Goal: Transaction & Acquisition: Purchase product/service

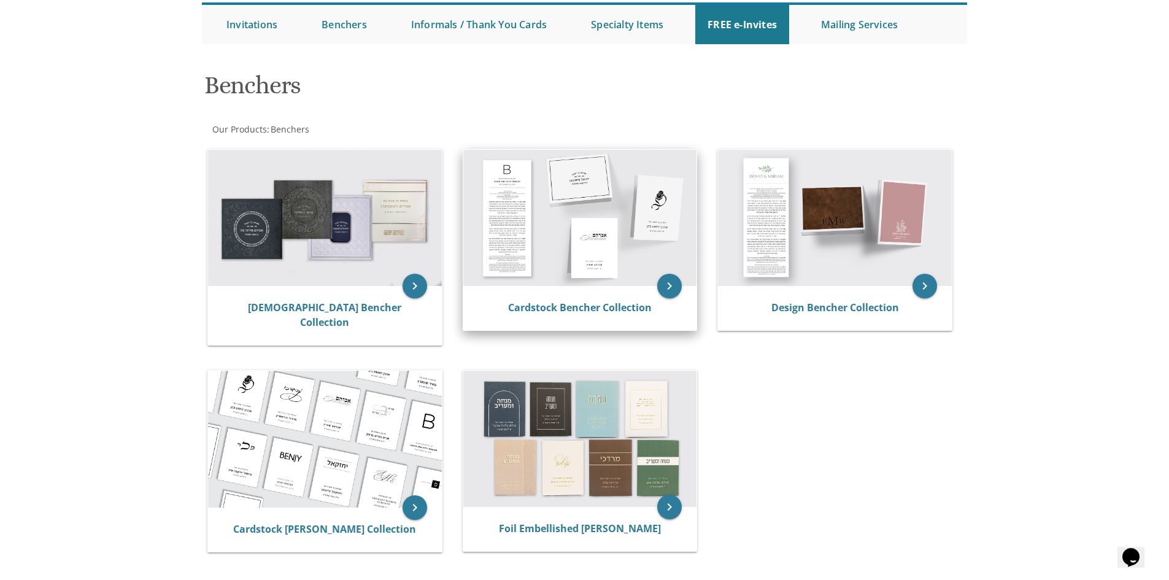
click at [531, 223] on img at bounding box center [580, 218] width 234 height 136
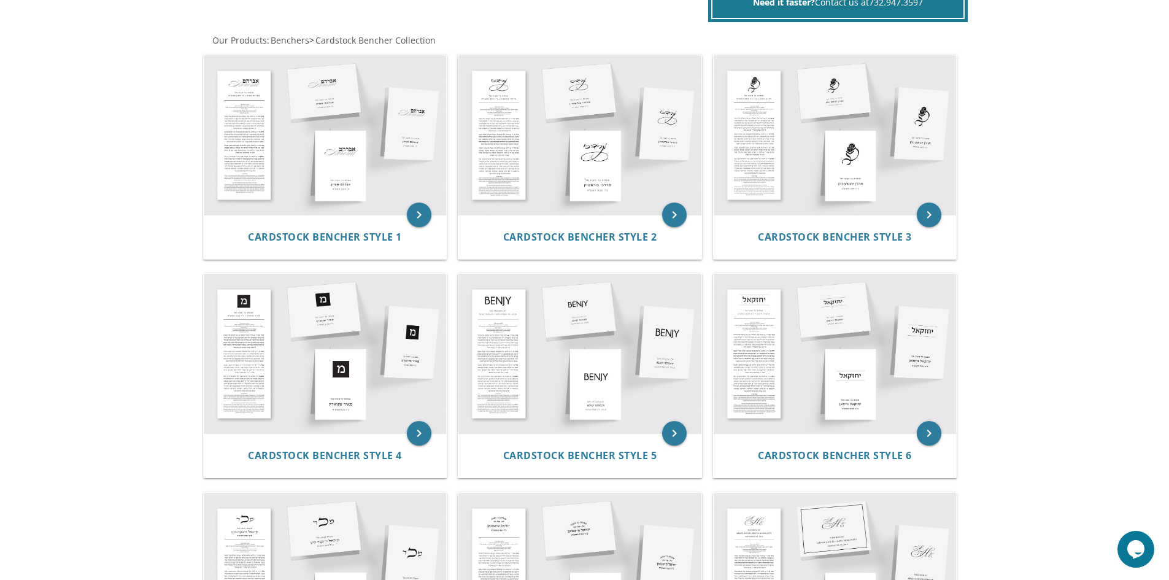
scroll to position [245, 0]
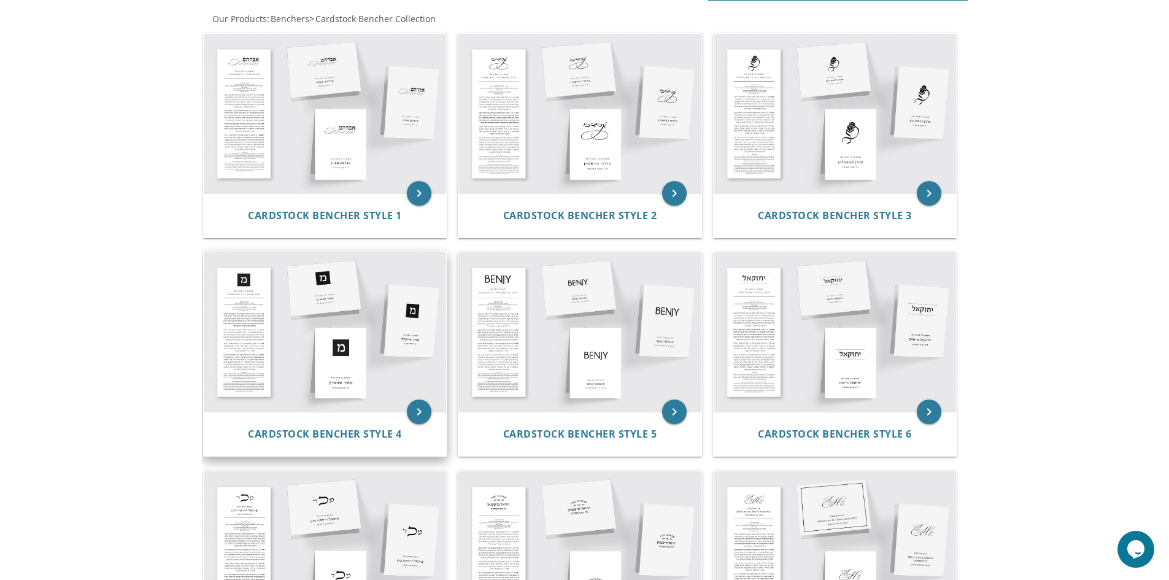
click at [250, 317] on img at bounding box center [325, 332] width 243 height 160
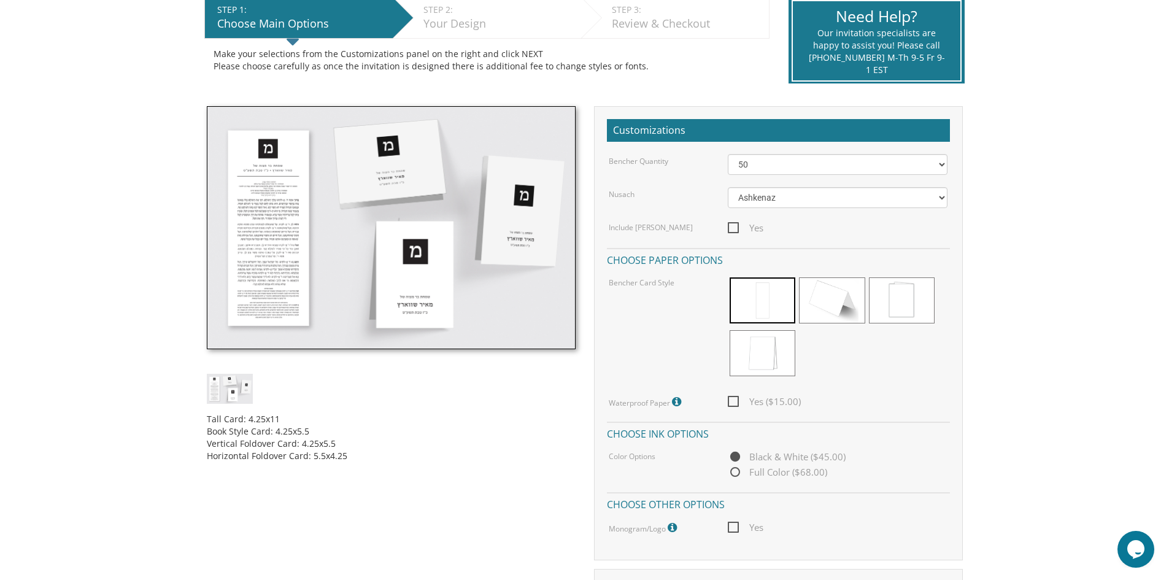
scroll to position [307, 0]
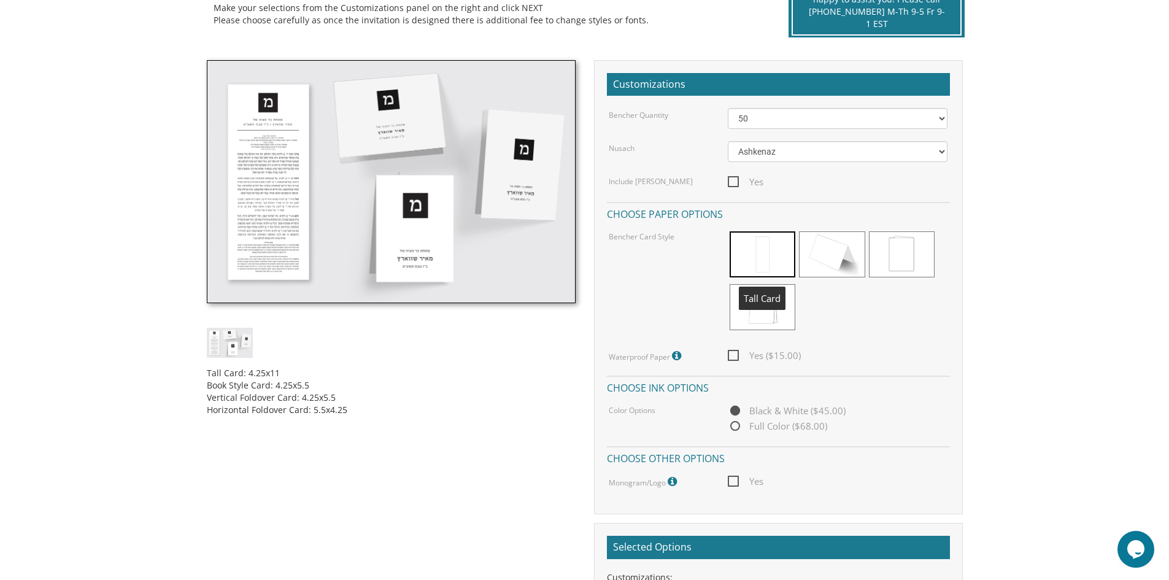
click at [756, 255] on span at bounding box center [763, 254] width 66 height 46
click at [242, 214] on img at bounding box center [391, 181] width 369 height 243
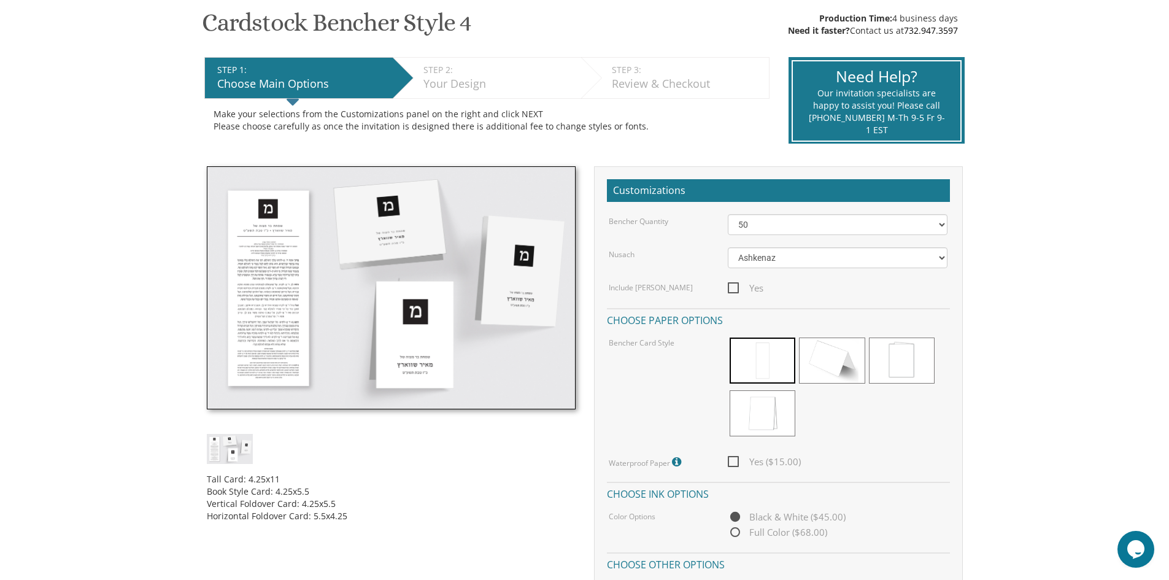
scroll to position [184, 0]
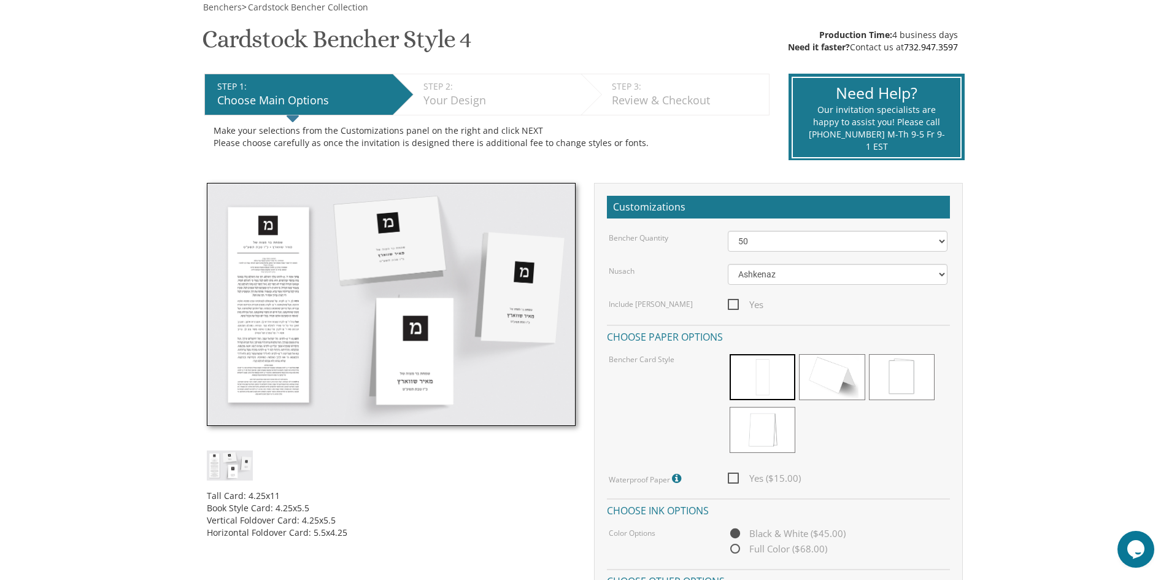
click at [290, 272] on img at bounding box center [391, 304] width 369 height 243
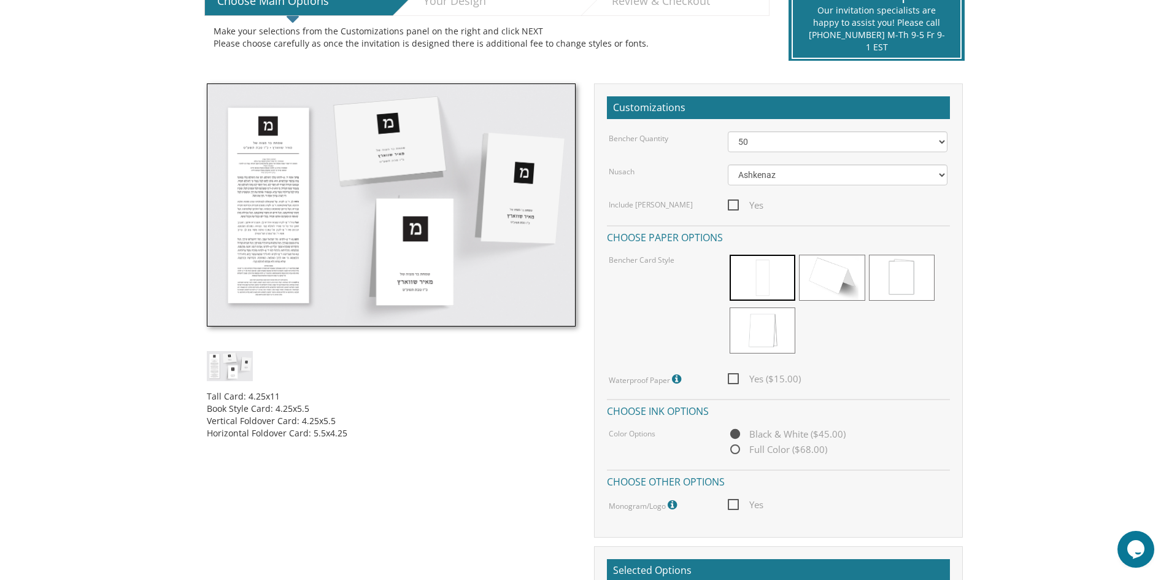
scroll to position [245, 0]
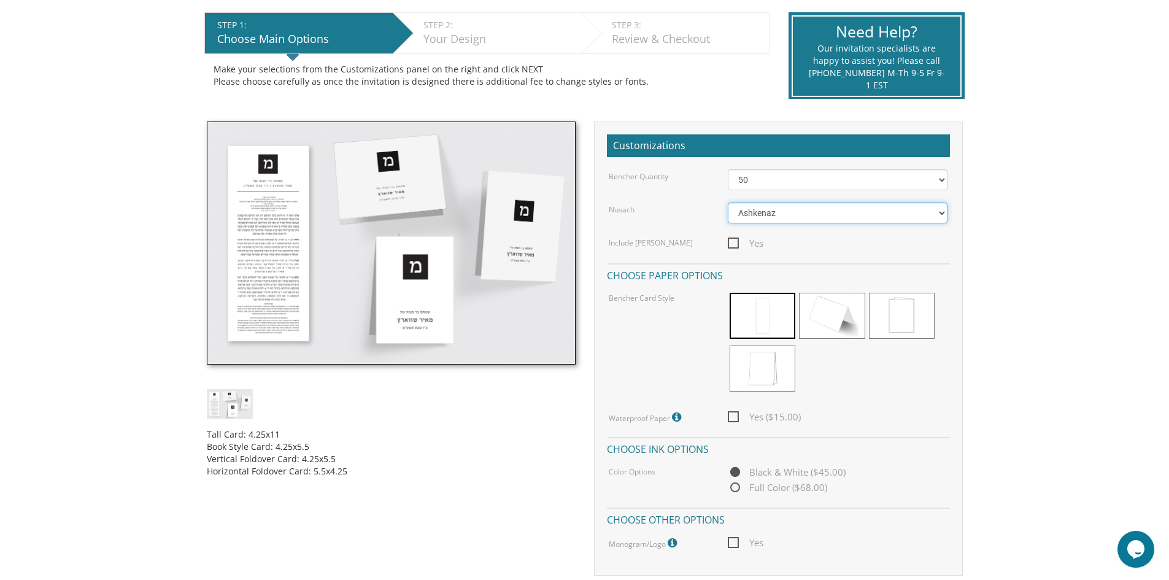
click at [937, 210] on select "Ashkenaz Edut Mizrach" at bounding box center [838, 213] width 220 height 21
click at [1016, 220] on body "My Cart {{shoppingcart.totalQuantityDisplay}} Total: {{shoppingcart.subtotal}} …" at bounding box center [584, 476] width 1169 height 1443
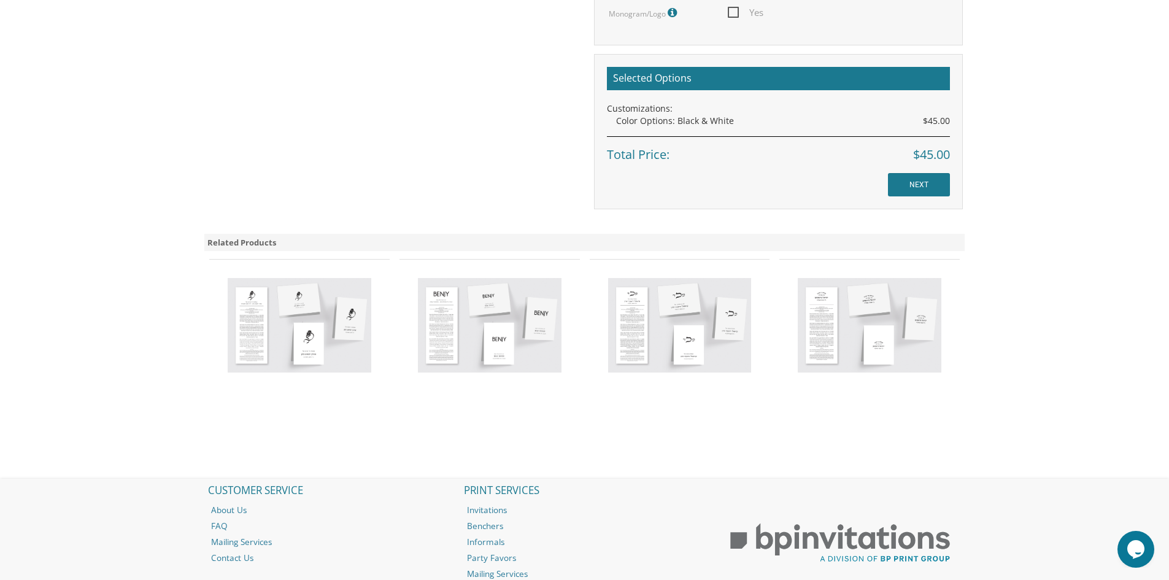
scroll to position [798, 0]
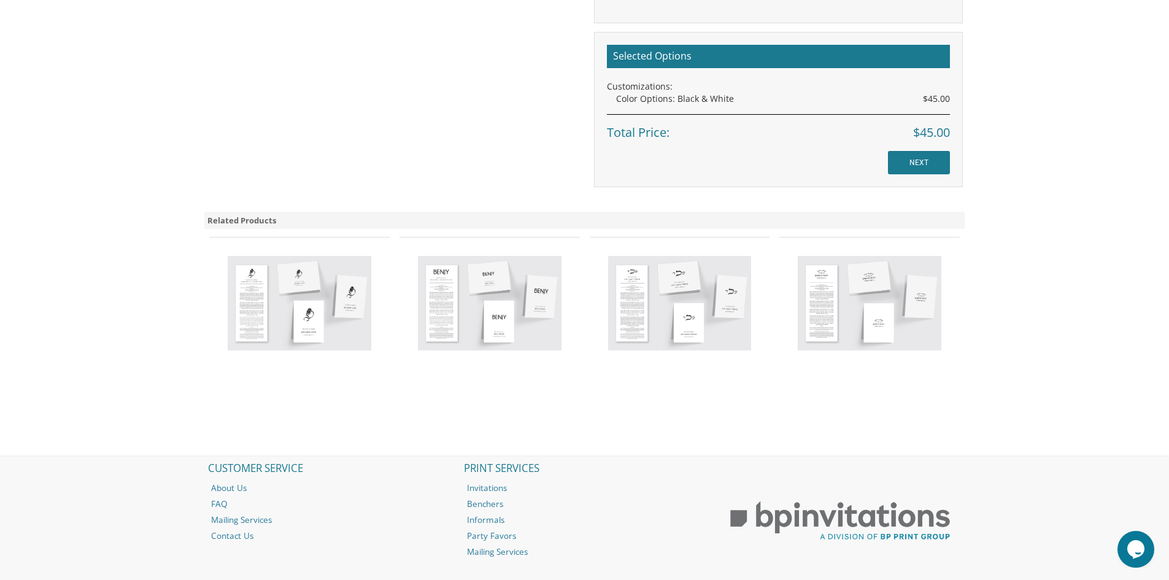
click at [310, 319] on img at bounding box center [300, 303] width 144 height 95
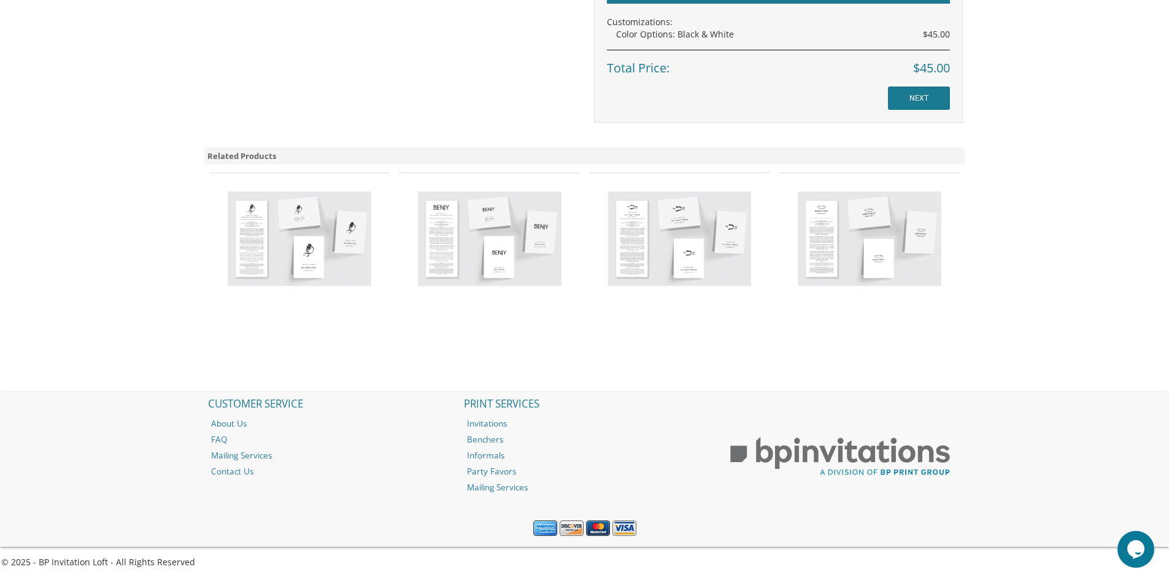
scroll to position [863, 0]
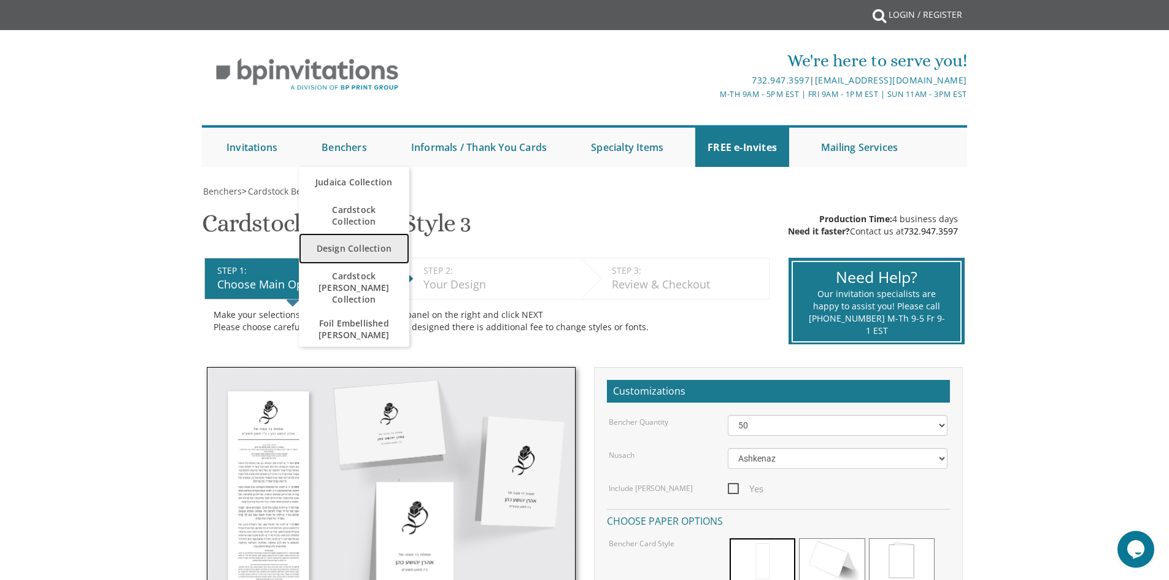
click at [367, 250] on link "Design Collection" at bounding box center [354, 248] width 110 height 31
click at [338, 145] on link "Benchers" at bounding box center [344, 147] width 70 height 39
click at [355, 212] on span "Cardstock Collection" at bounding box center [354, 216] width 86 height 36
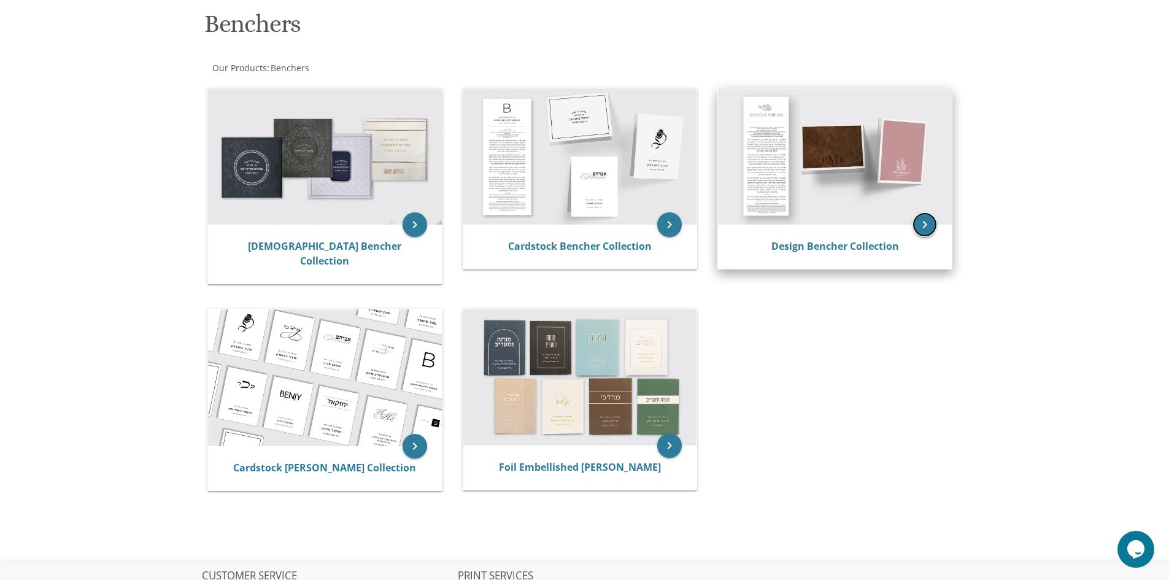
click at [921, 222] on icon "keyboard_arrow_right" at bounding box center [925, 224] width 25 height 25
click at [929, 227] on icon "keyboard_arrow_right" at bounding box center [925, 224] width 25 height 25
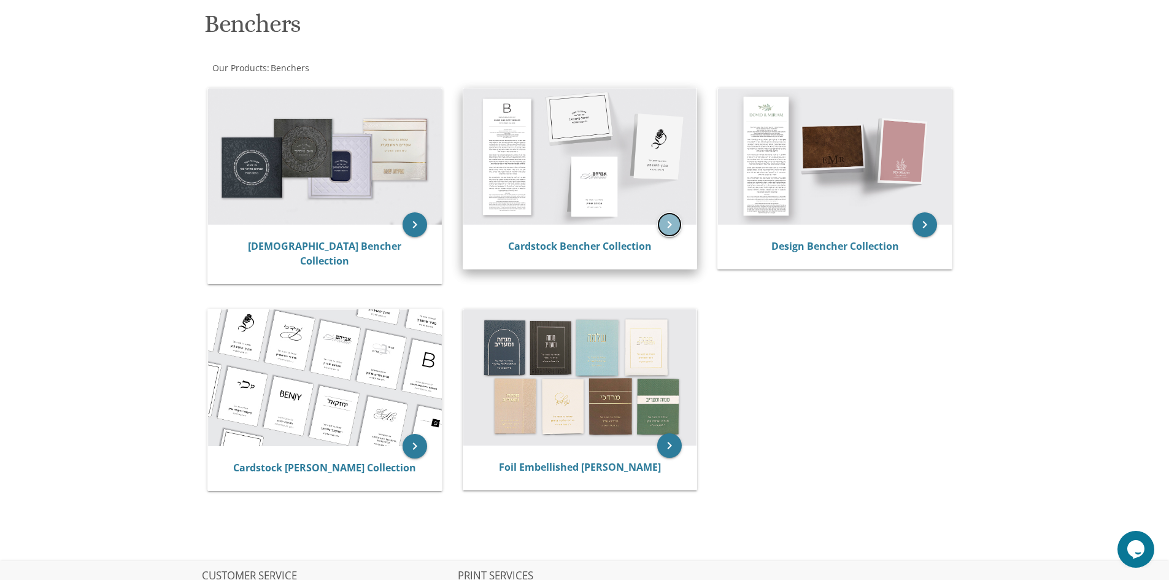
click at [671, 227] on icon "keyboard_arrow_right" at bounding box center [669, 224] width 25 height 25
click at [576, 190] on img at bounding box center [580, 156] width 234 height 136
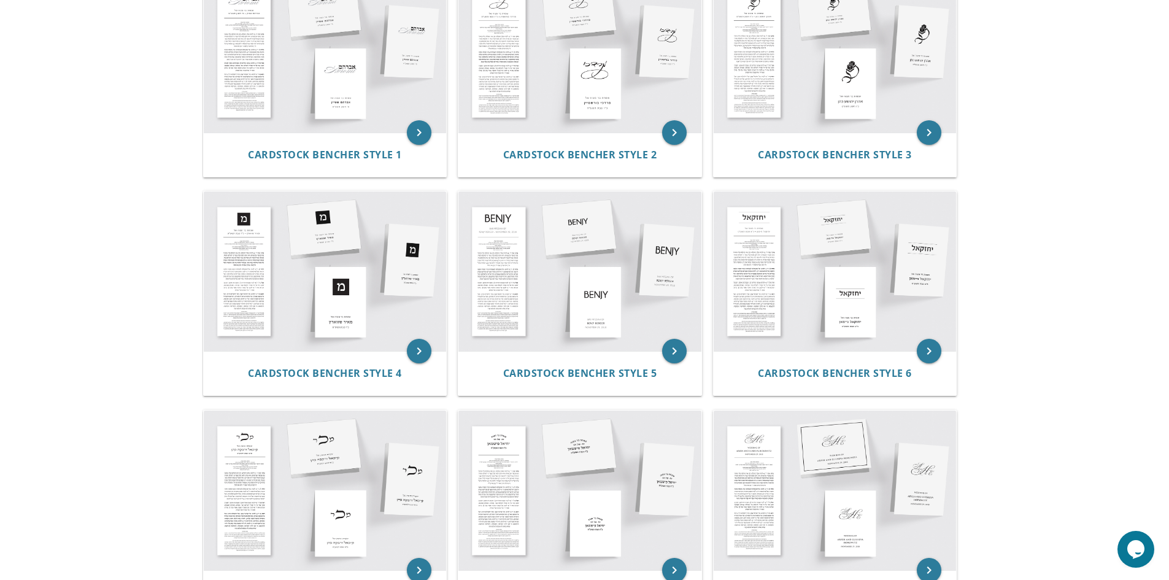
scroll to position [307, 0]
click at [329, 270] on img at bounding box center [325, 271] width 243 height 160
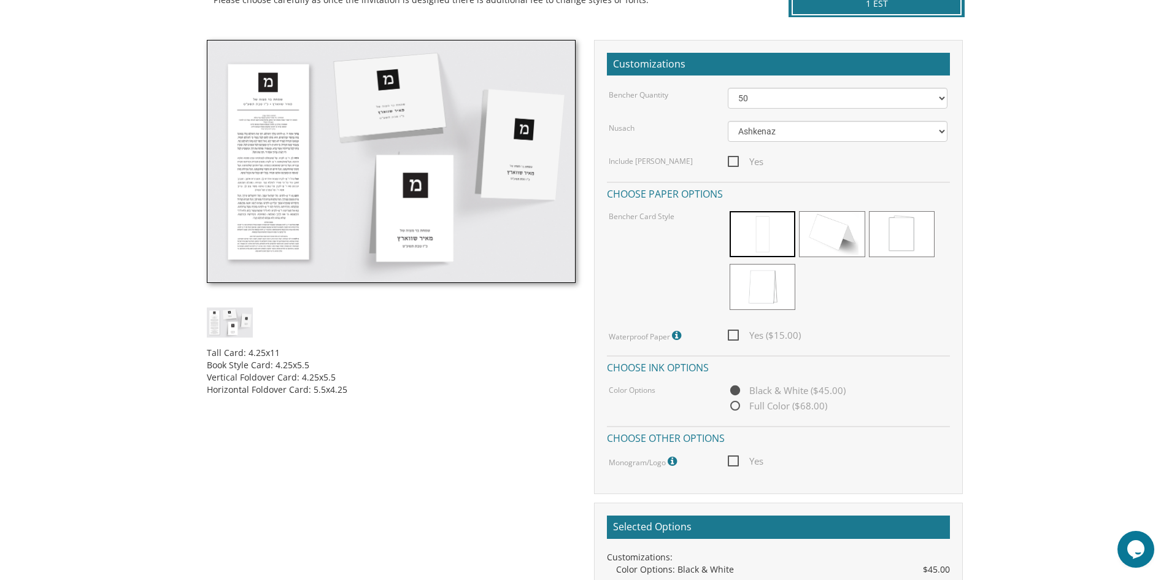
scroll to position [307, 0]
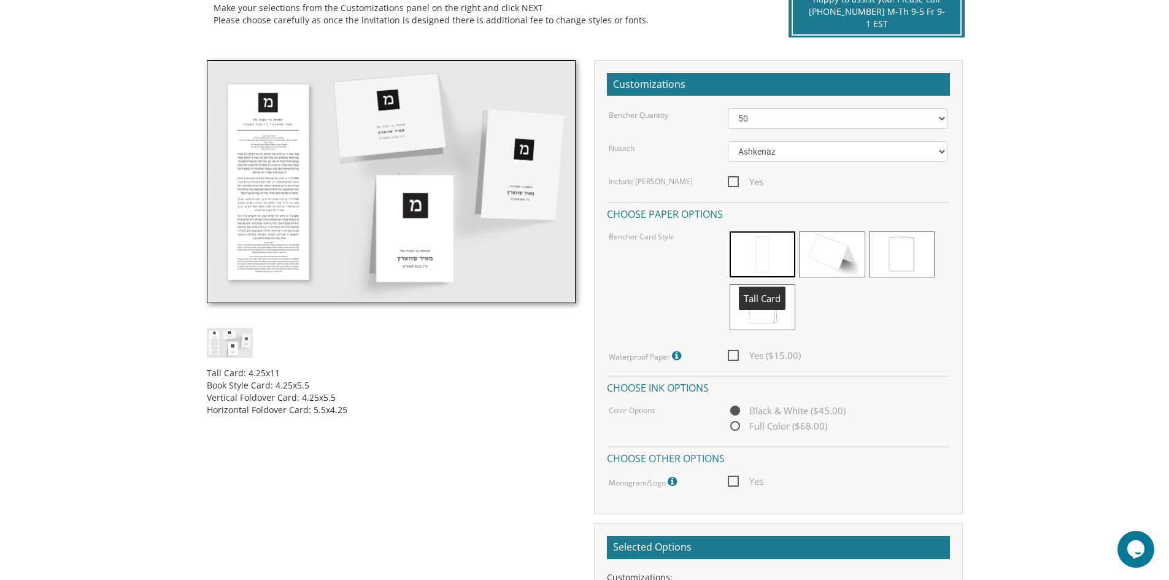
click at [766, 250] on span at bounding box center [763, 254] width 66 height 46
click at [935, 120] on select "50 60 70 80 90 100 125 150 175 200 225 250 275 300 325 350 375 400 425 450 475 …" at bounding box center [838, 118] width 220 height 21
select select "200"
click at [728, 108] on select "50 60 70 80 90 100 125 150 175 200 225 250 275 300 325 350 375 400 425 450 475 …" at bounding box center [838, 118] width 220 height 21
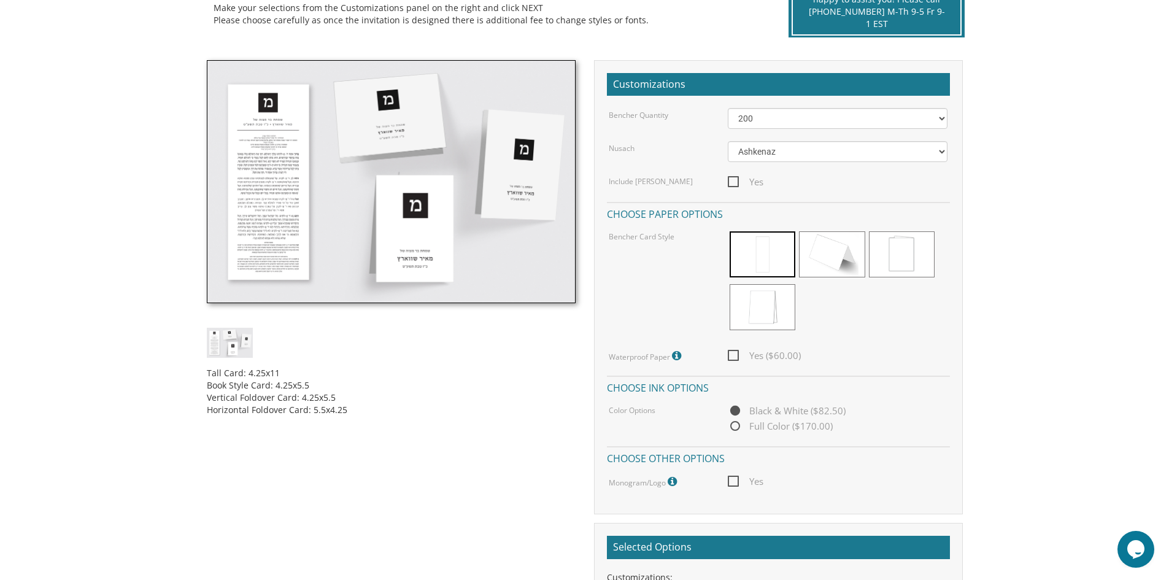
click at [733, 176] on span "Yes" at bounding box center [746, 181] width 36 height 15
click at [733, 177] on input "Yes" at bounding box center [732, 181] width 8 height 8
checkbox input "true"
click at [754, 257] on span at bounding box center [763, 254] width 66 height 46
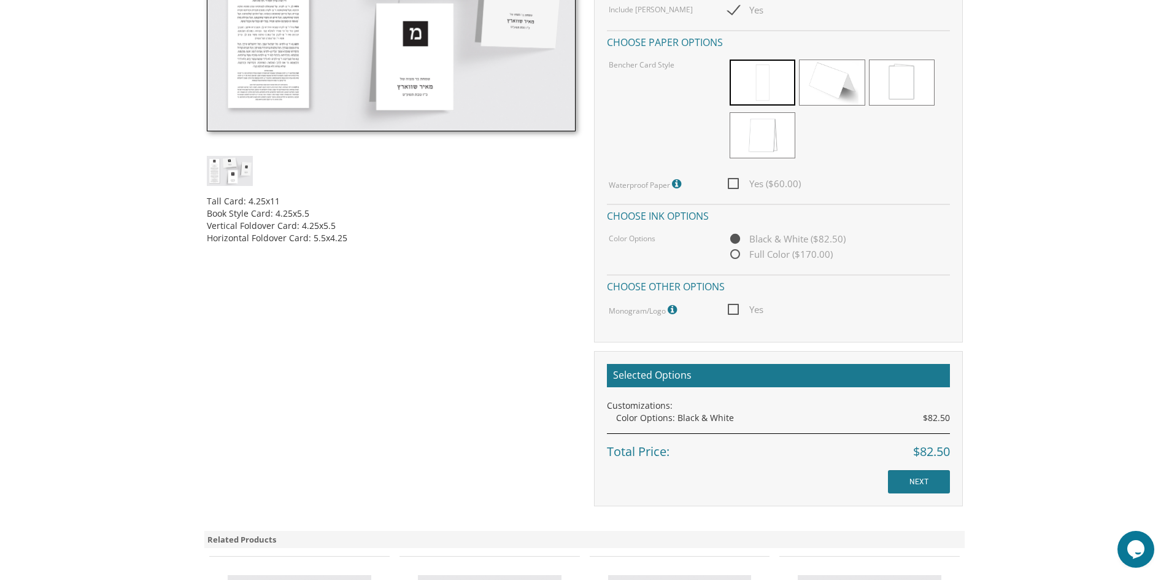
scroll to position [491, 0]
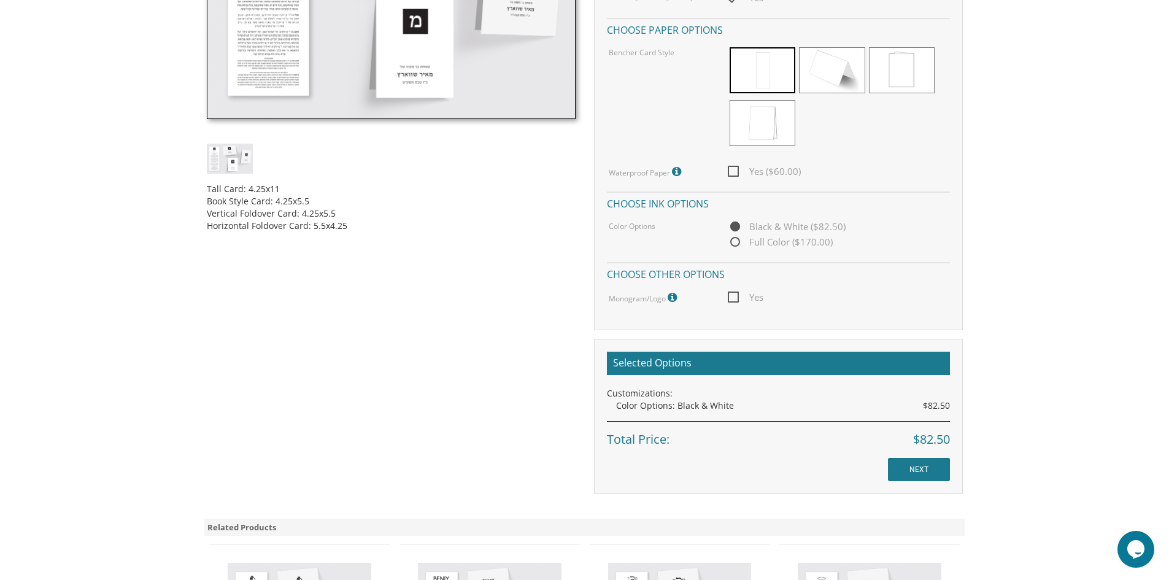
click at [733, 240] on span "Full Color ($170.00)" at bounding box center [780, 241] width 105 height 15
click at [733, 240] on input "Full Color ($170.00)" at bounding box center [732, 243] width 8 height 8
radio input "true"
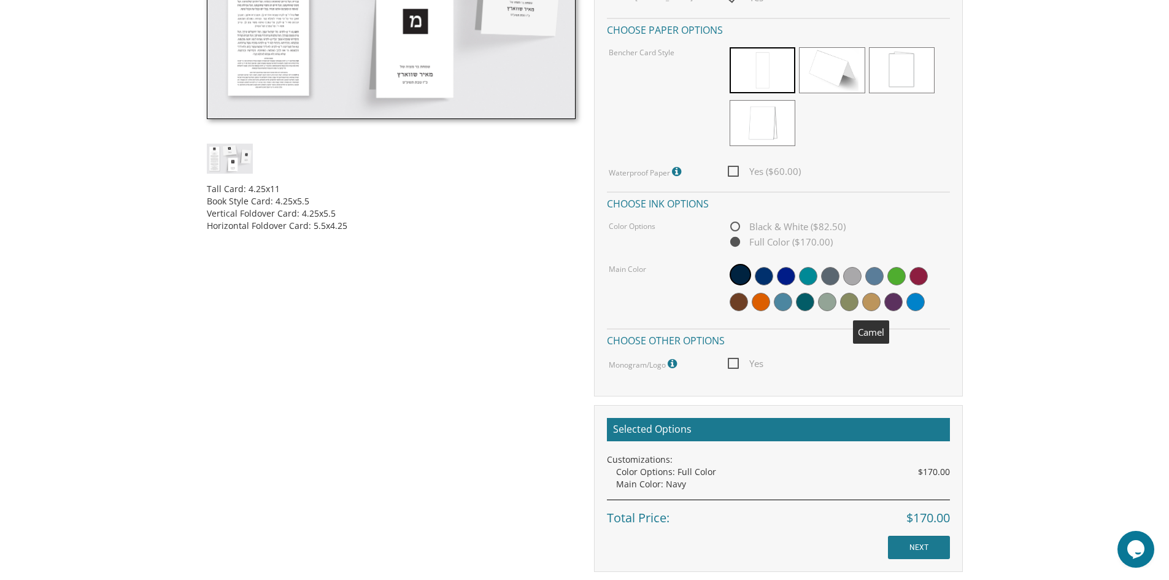
click at [868, 298] on span at bounding box center [871, 302] width 18 height 18
click at [735, 366] on span "Yes" at bounding box center [746, 363] width 36 height 15
click at [735, 366] on input "Yes" at bounding box center [732, 362] width 8 height 8
checkbox input "true"
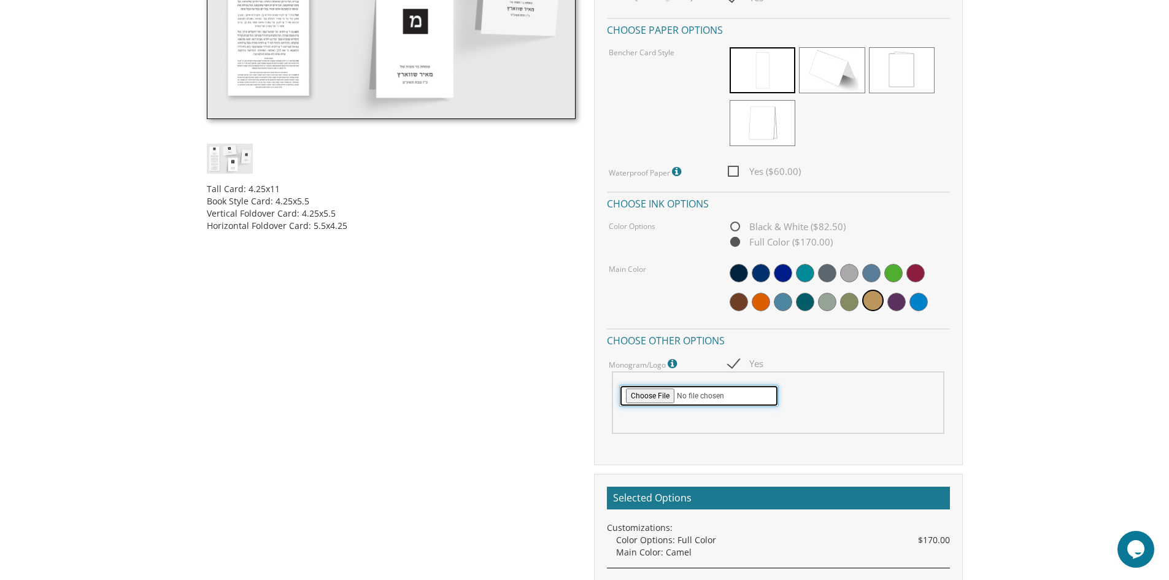
click at [644, 394] on input "file" at bounding box center [699, 396] width 160 height 22
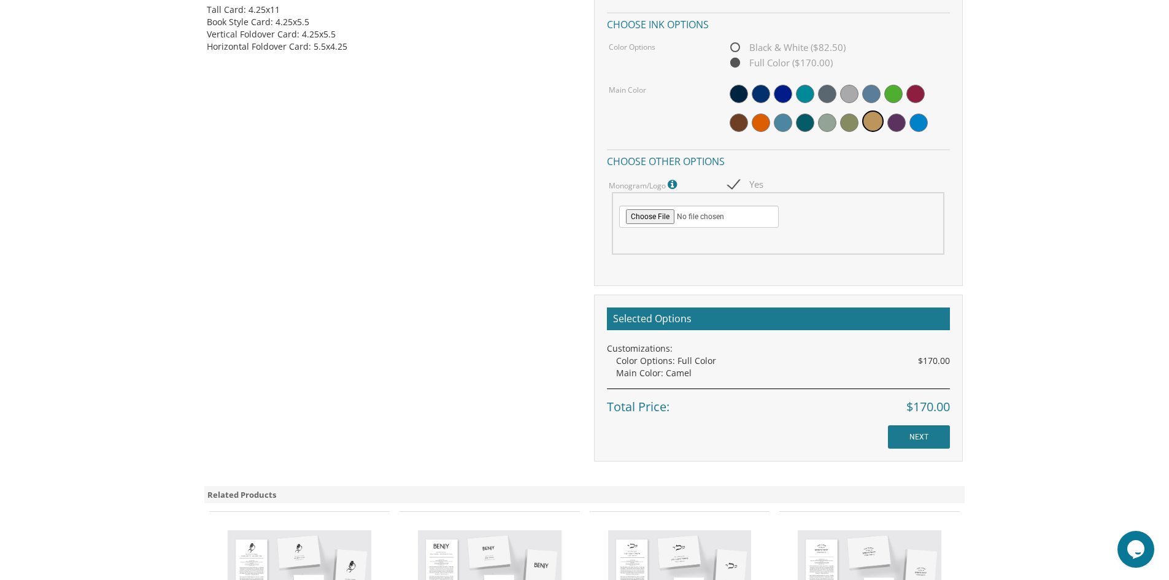
scroll to position [675, 0]
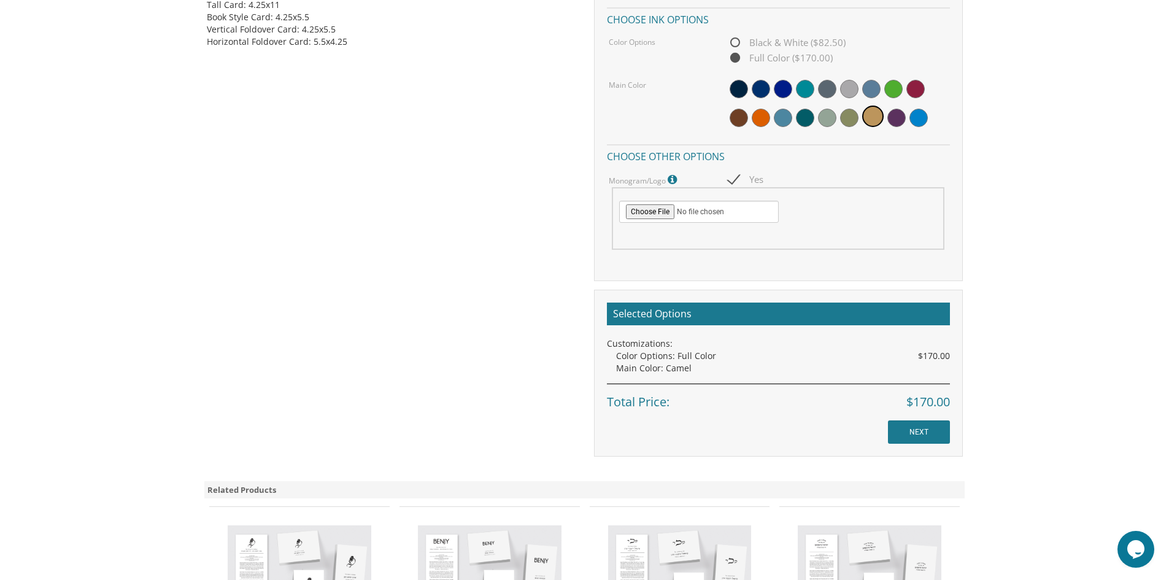
click at [748, 308] on h2 "Selected Options" at bounding box center [778, 314] width 343 height 23
click at [748, 311] on h2 "Selected Options" at bounding box center [778, 314] width 343 height 23
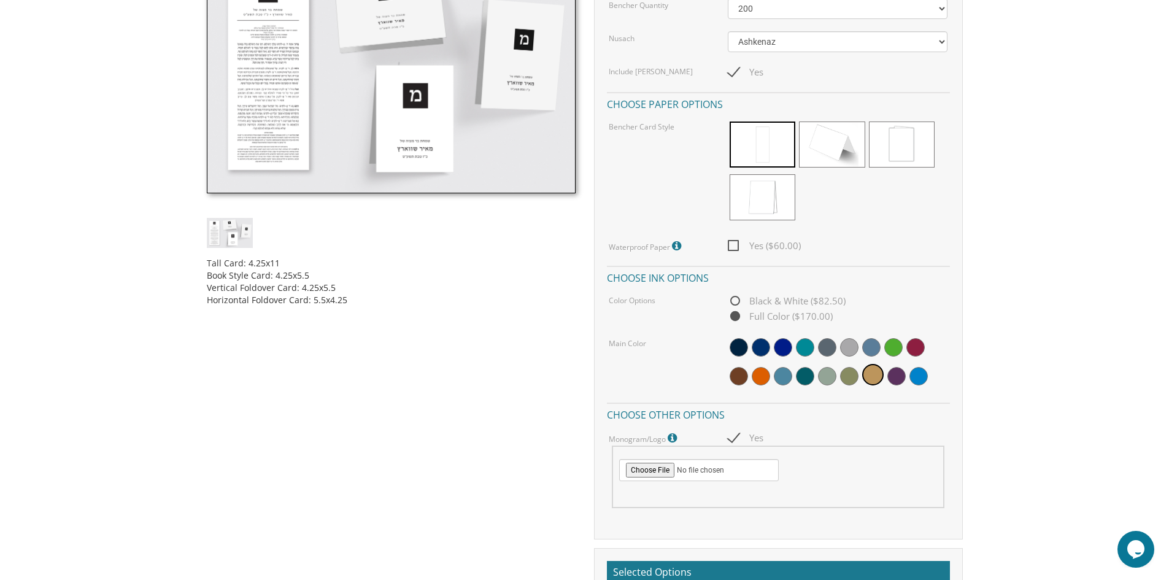
scroll to position [368, 0]
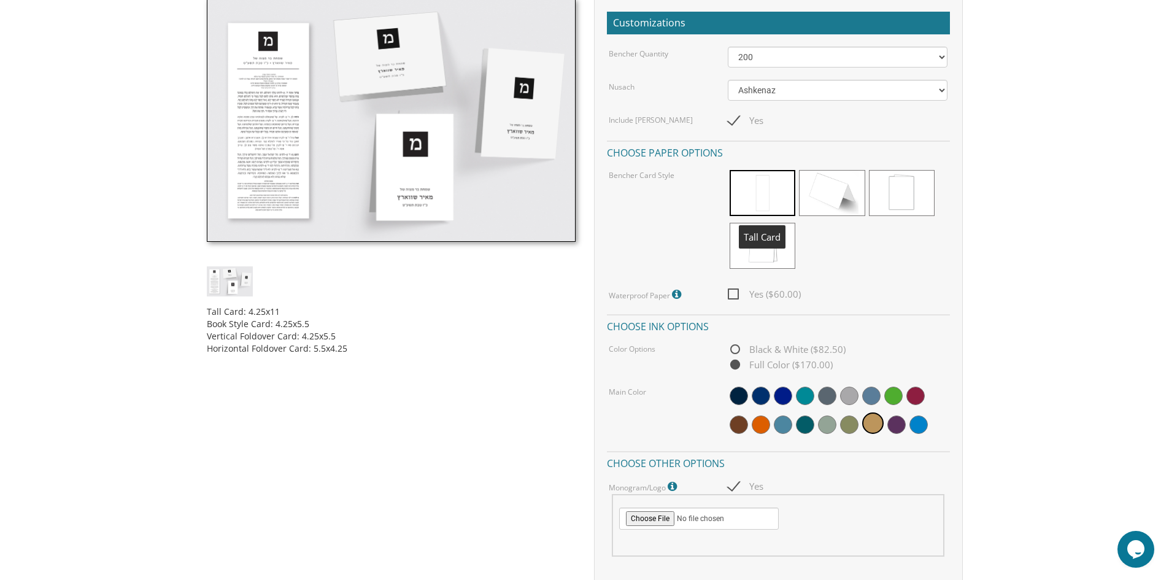
click at [783, 187] on span at bounding box center [763, 193] width 66 height 46
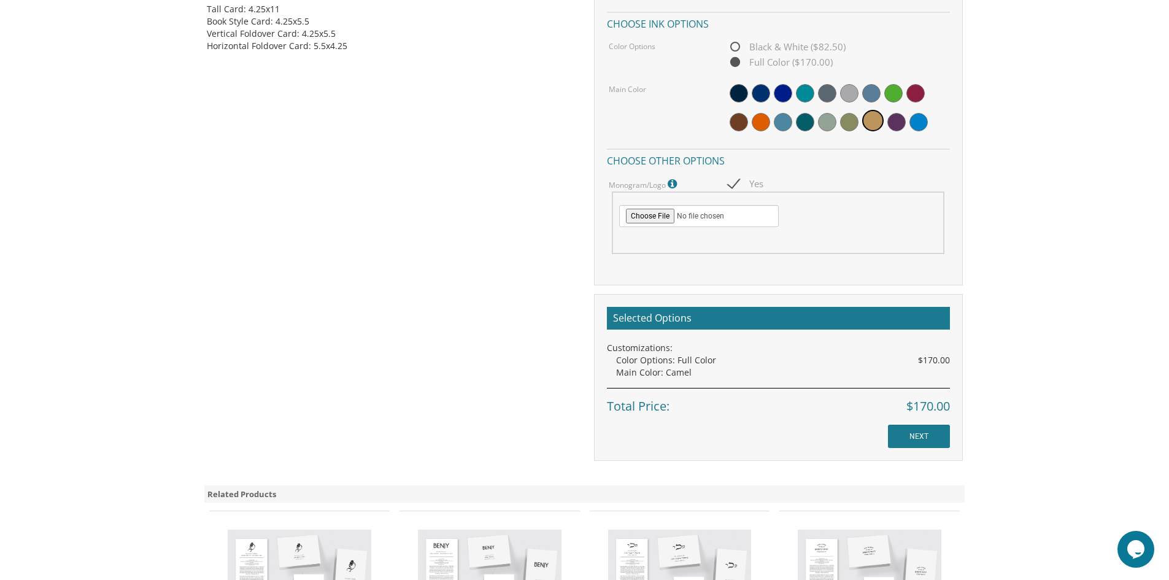
scroll to position [675, 0]
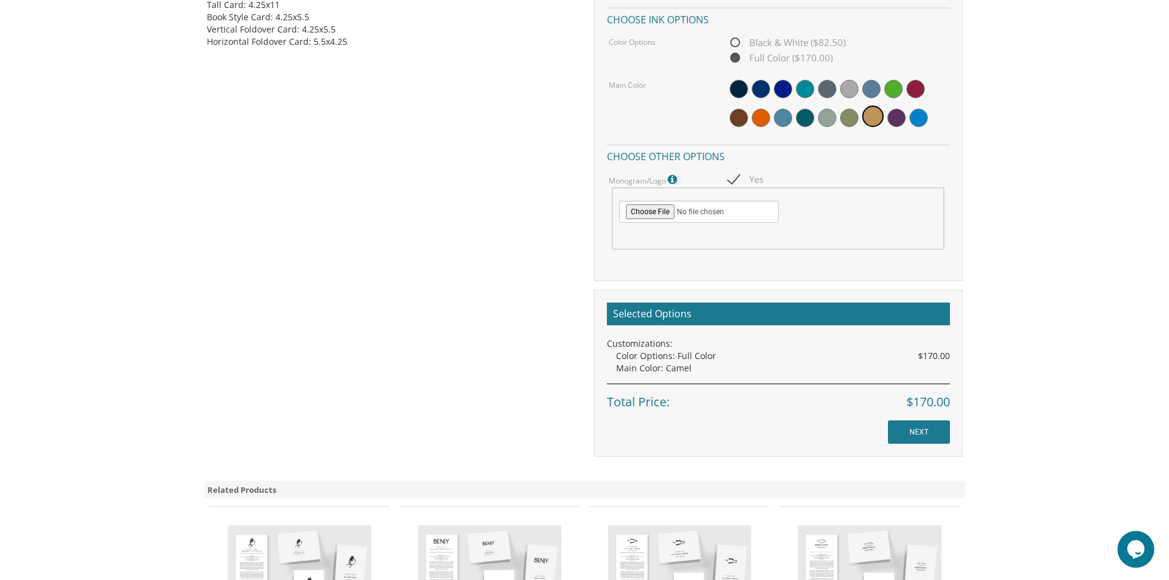
click at [884, 312] on h2 "Selected Options" at bounding box center [778, 314] width 343 height 23
click at [922, 434] on input "NEXT" at bounding box center [919, 431] width 62 height 23
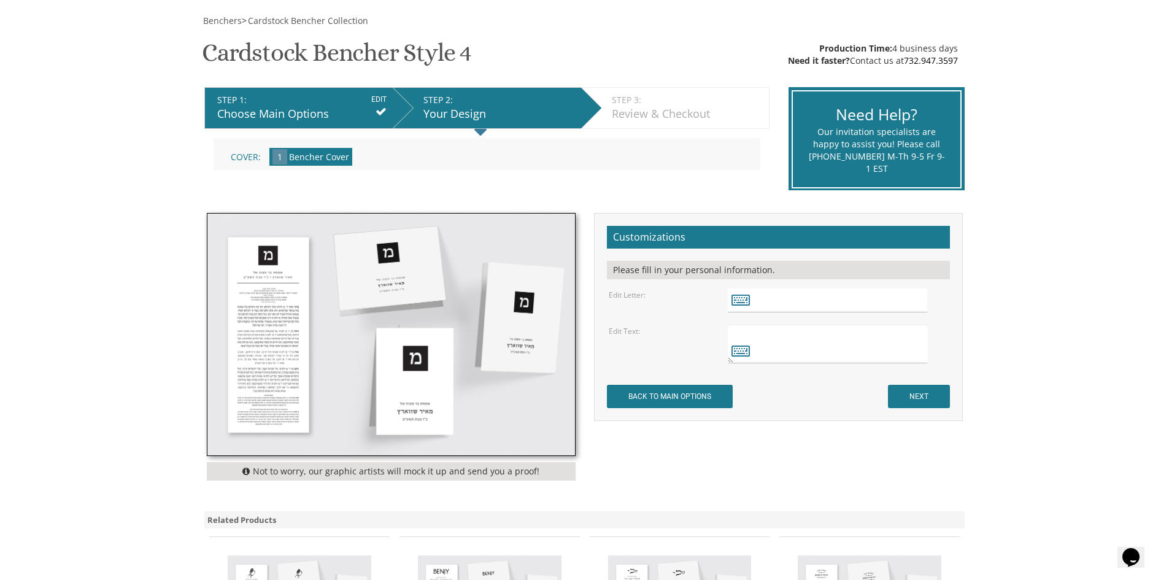
scroll to position [184, 0]
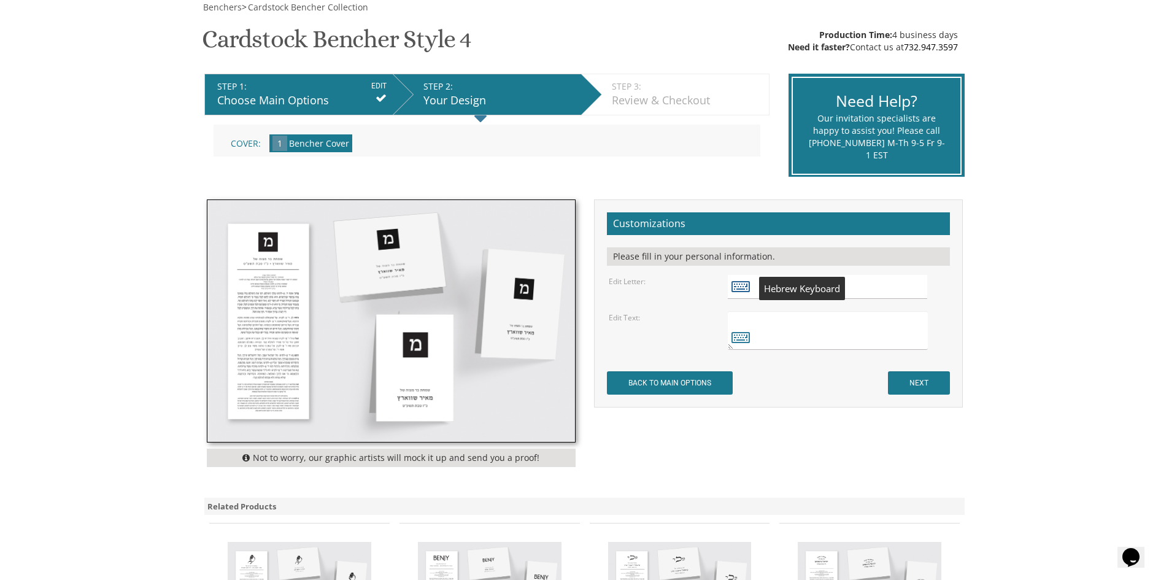
click at [742, 285] on icon at bounding box center [740, 285] width 18 height 17
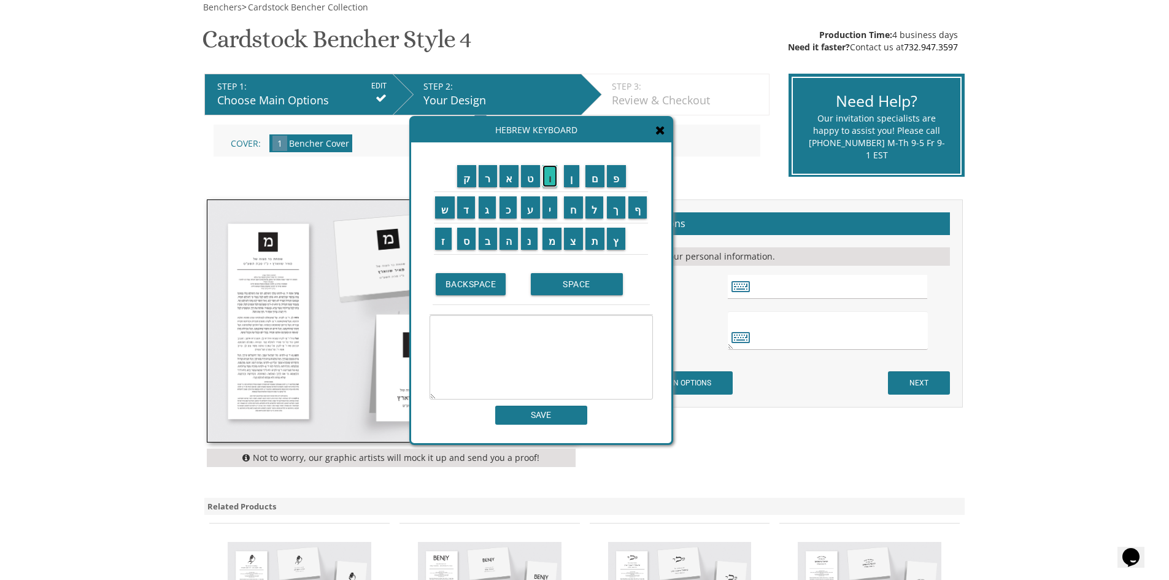
click at [550, 174] on input "ו" at bounding box center [549, 176] width 15 height 22
type textarea "וו"
click at [551, 412] on input "SAVE" at bounding box center [541, 415] width 92 height 19
type input "וו"
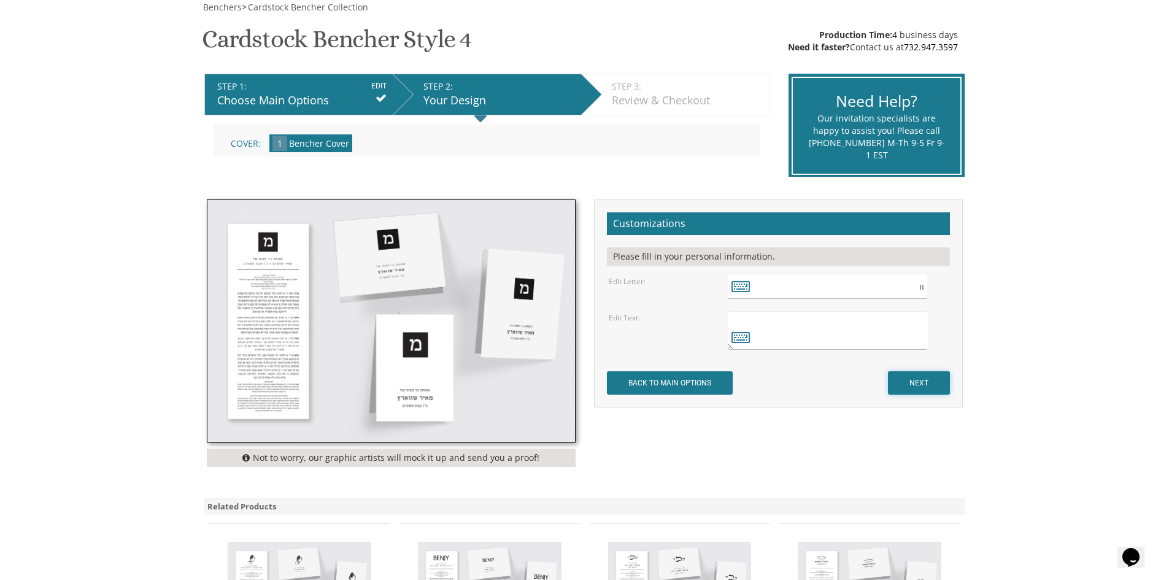
click at [926, 378] on input "NEXT" at bounding box center [919, 382] width 62 height 23
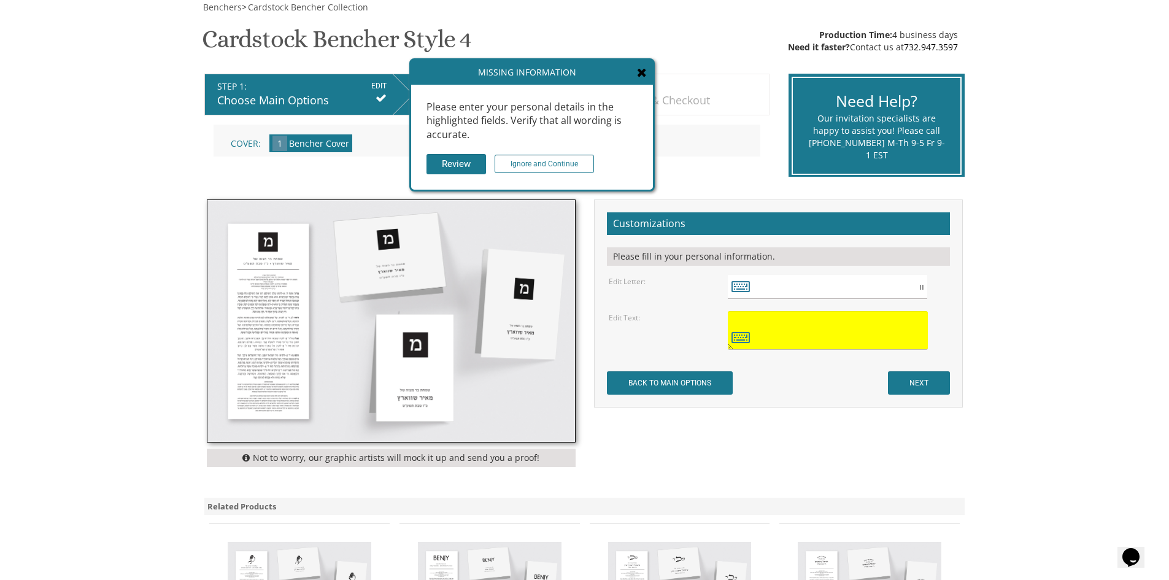
click at [819, 331] on textarea at bounding box center [827, 330] width 199 height 39
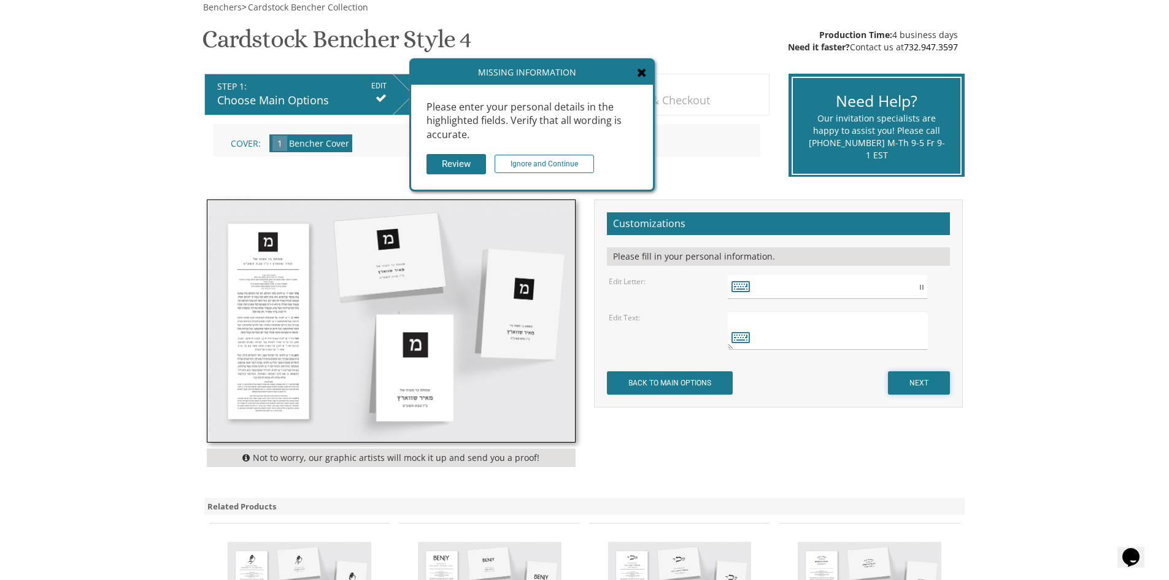
click at [917, 377] on input "NEXT" at bounding box center [919, 382] width 62 height 23
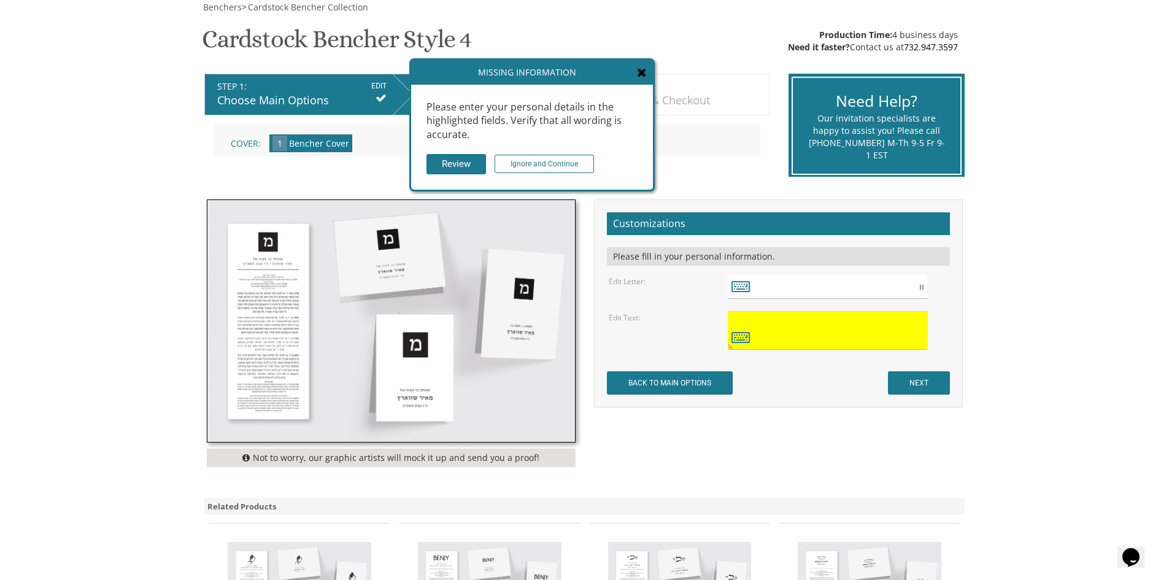
click at [776, 337] on textarea at bounding box center [827, 330] width 199 height 39
type textarea "n"
click at [925, 323] on textarea "n" at bounding box center [827, 330] width 199 height 39
click at [912, 330] on textarea "n" at bounding box center [827, 330] width 199 height 39
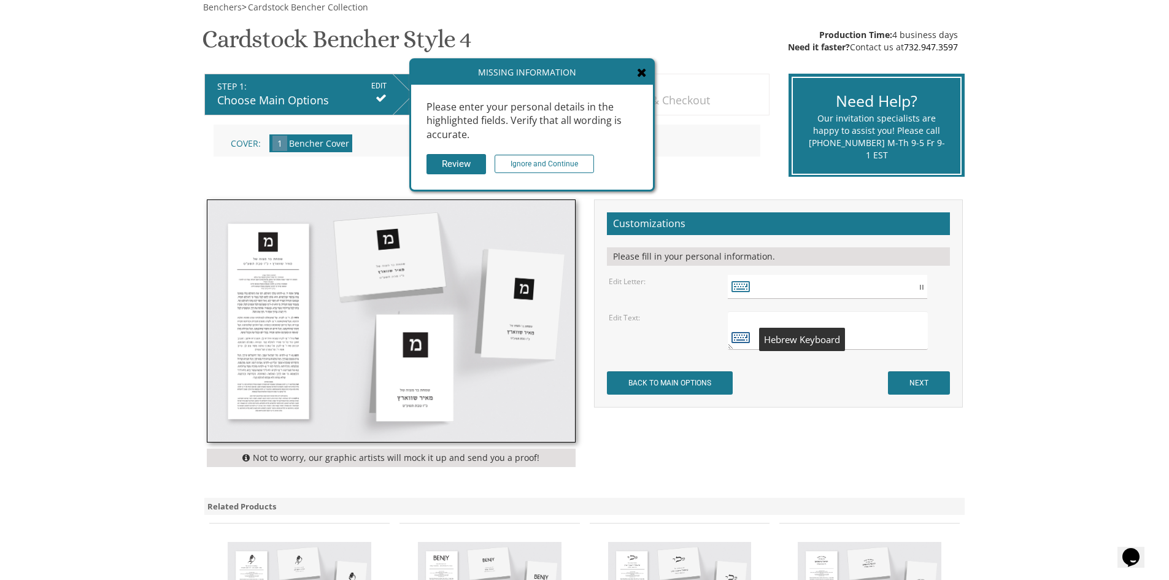
click at [738, 337] on icon at bounding box center [740, 336] width 18 height 17
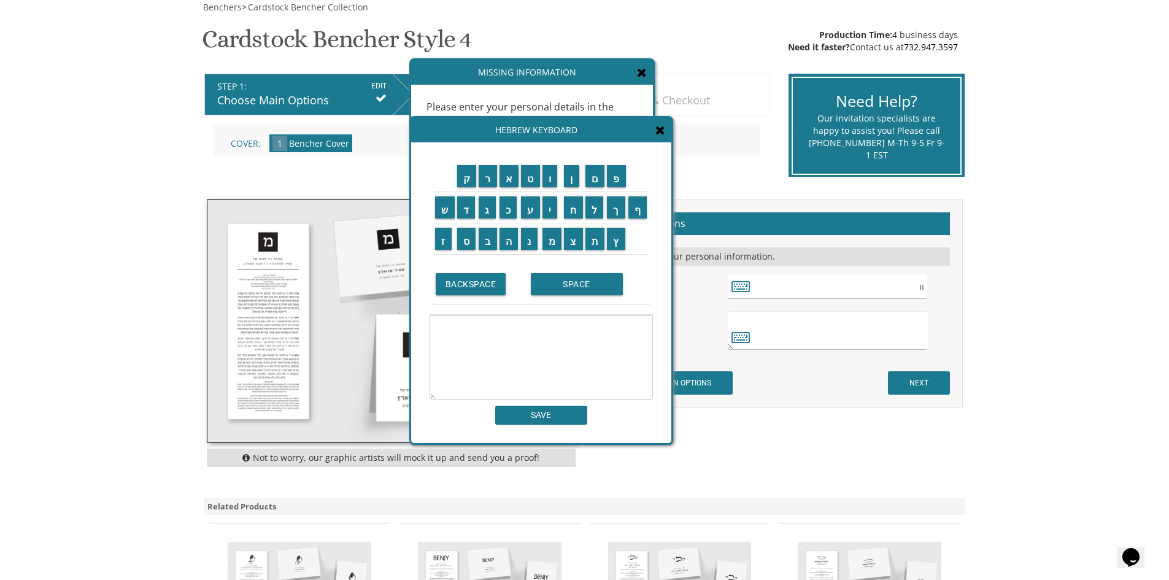
click at [655, 128] on icon at bounding box center [660, 130] width 10 height 12
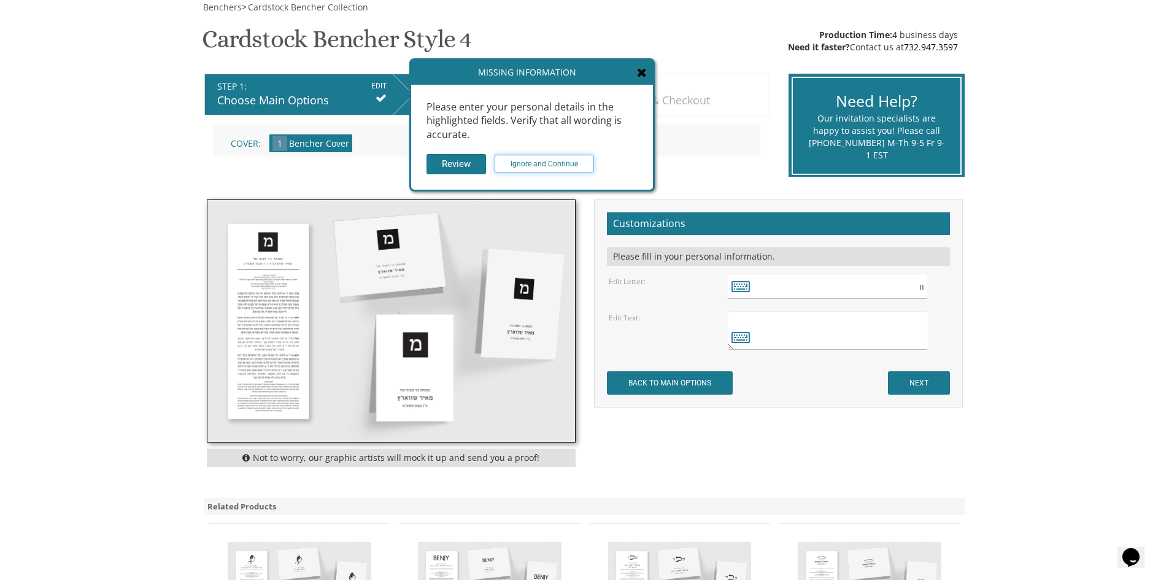
click at [560, 163] on input "Ignore and Continue" at bounding box center [544, 164] width 99 height 18
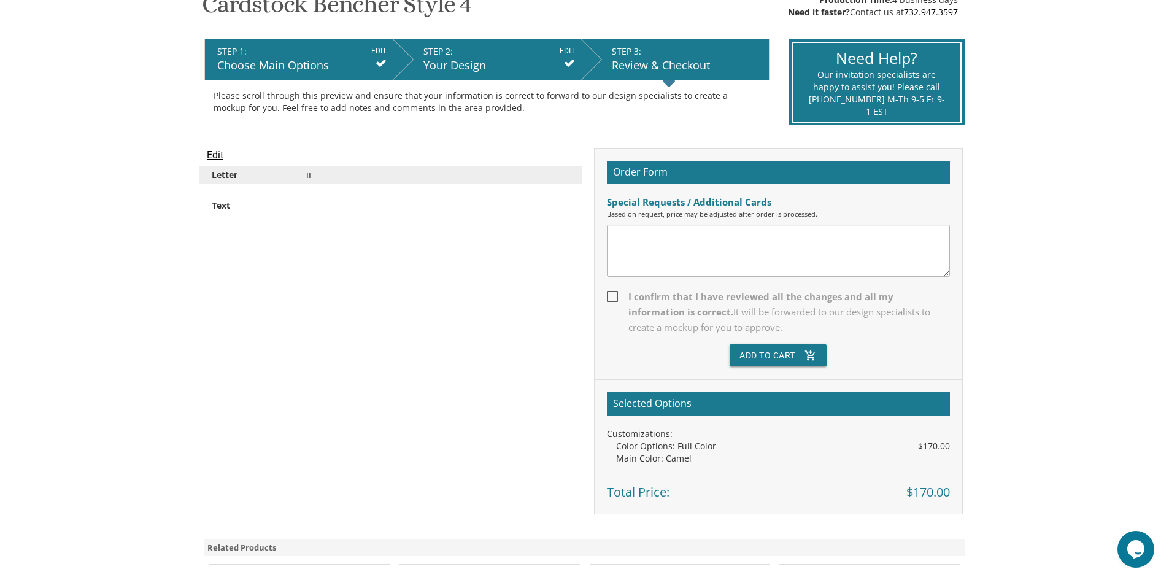
scroll to position [245, 0]
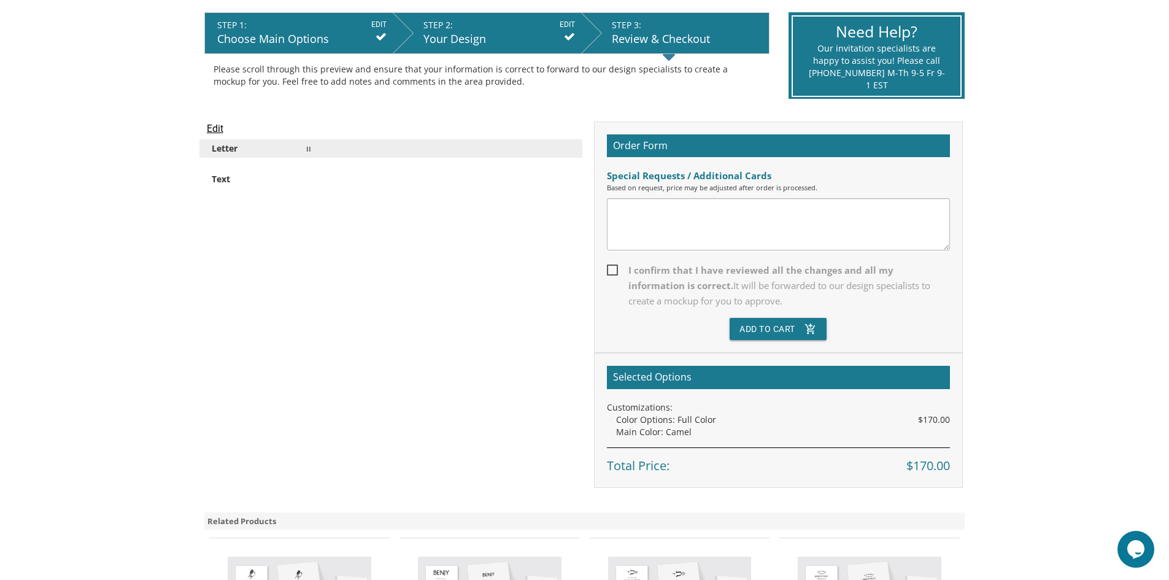
click at [609, 265] on span "I confirm that I have reviewed all the changes and all my information is correc…" at bounding box center [778, 286] width 343 height 46
click at [609, 265] on input "I confirm that I have reviewed all the changes and all my information is correc…" at bounding box center [611, 269] width 8 height 8
checkbox input "true"
click at [704, 379] on h2 "Selected Options" at bounding box center [778, 377] width 343 height 23
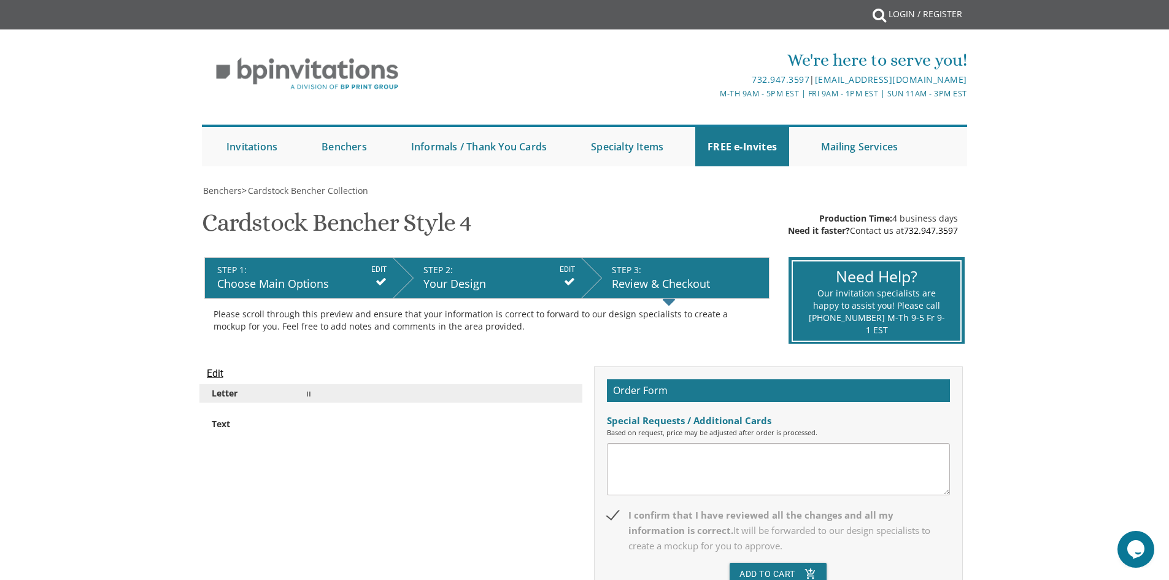
scroll to position [0, 0]
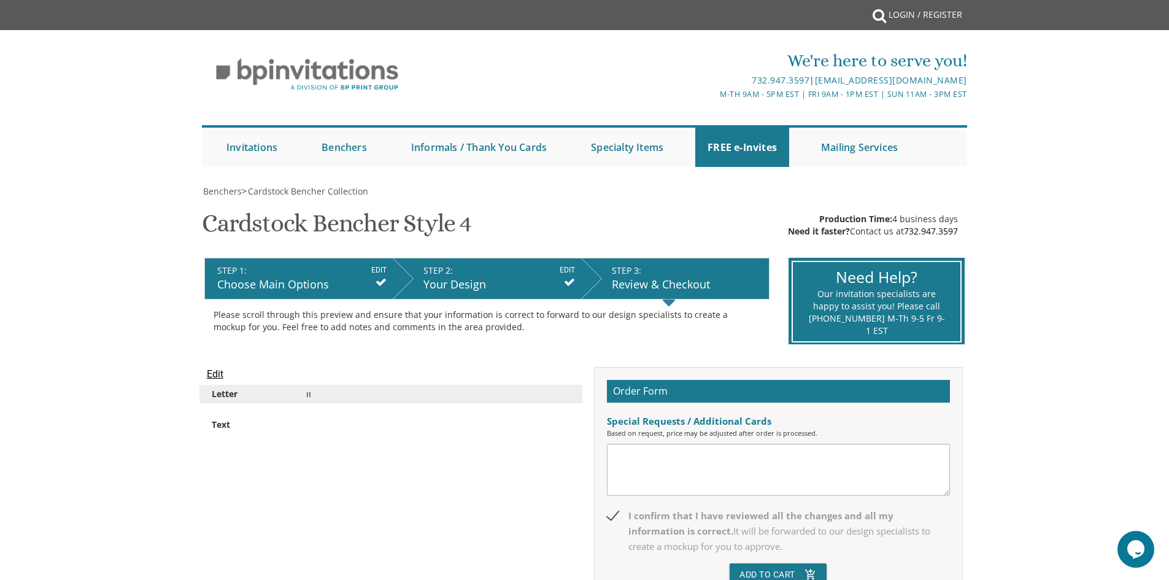
click at [648, 282] on div "Review & Checkout" at bounding box center [687, 285] width 151 height 16
click at [468, 282] on div "Your Design" at bounding box center [499, 285] width 152 height 16
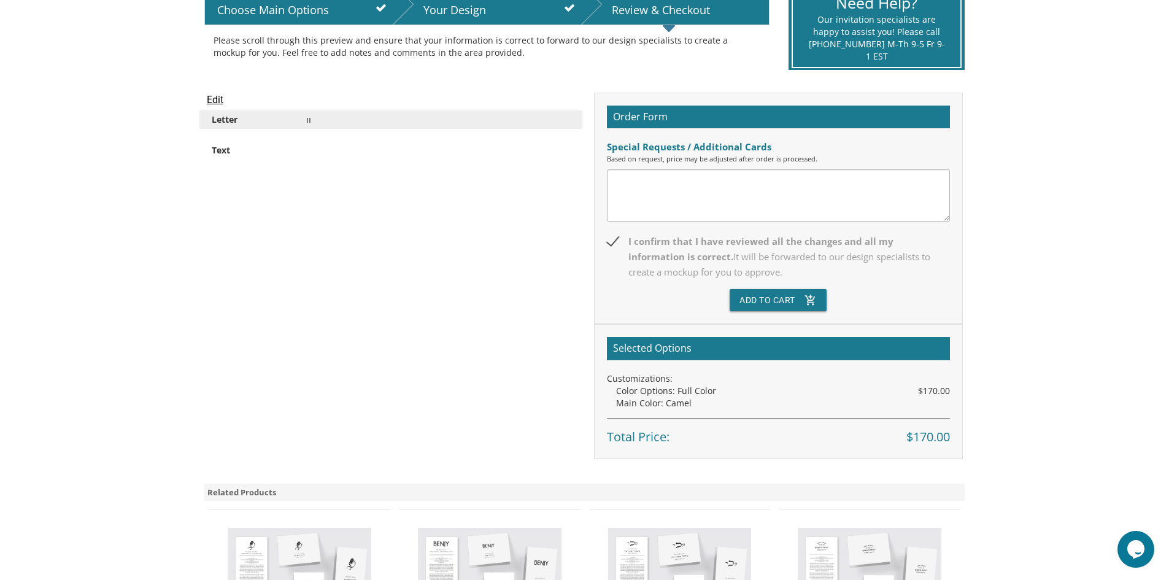
scroll to position [307, 0]
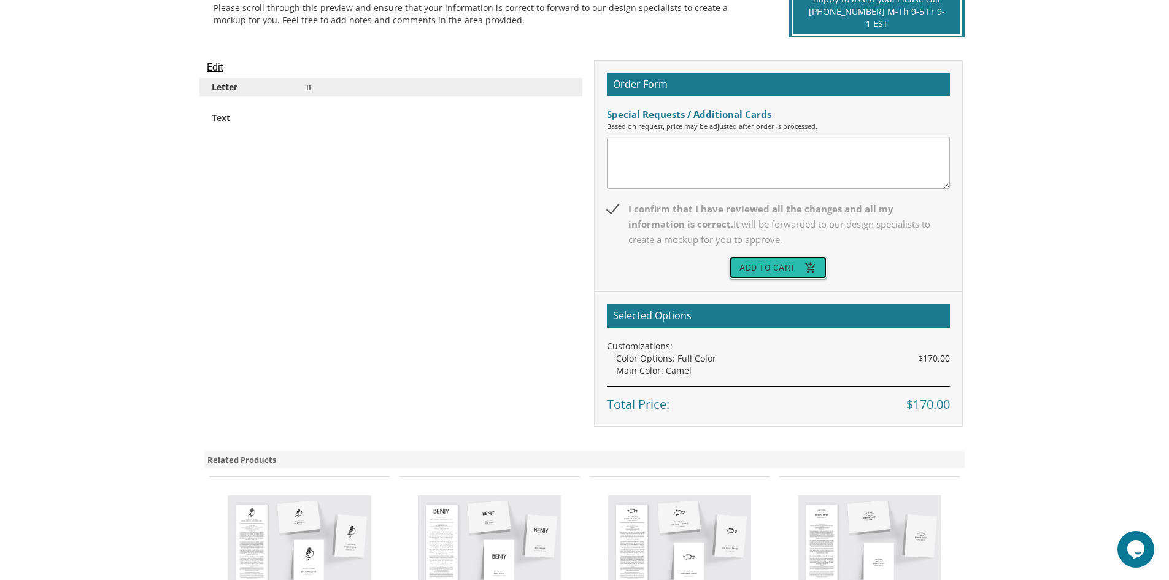
click at [744, 268] on button "Add To Cart add_shopping_cart" at bounding box center [778, 268] width 97 height 22
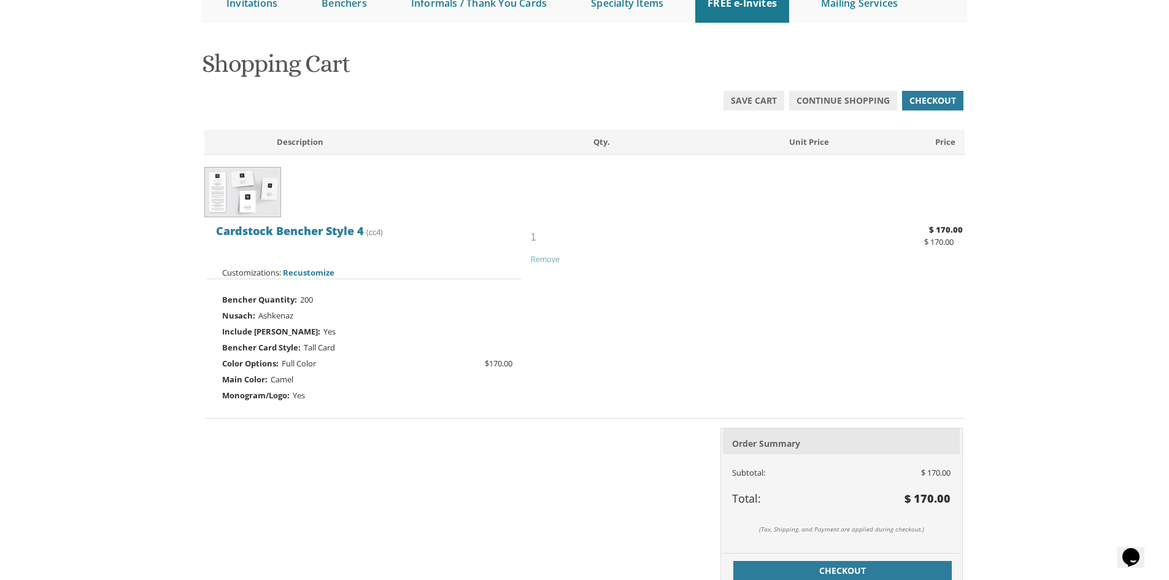
scroll to position [123, 0]
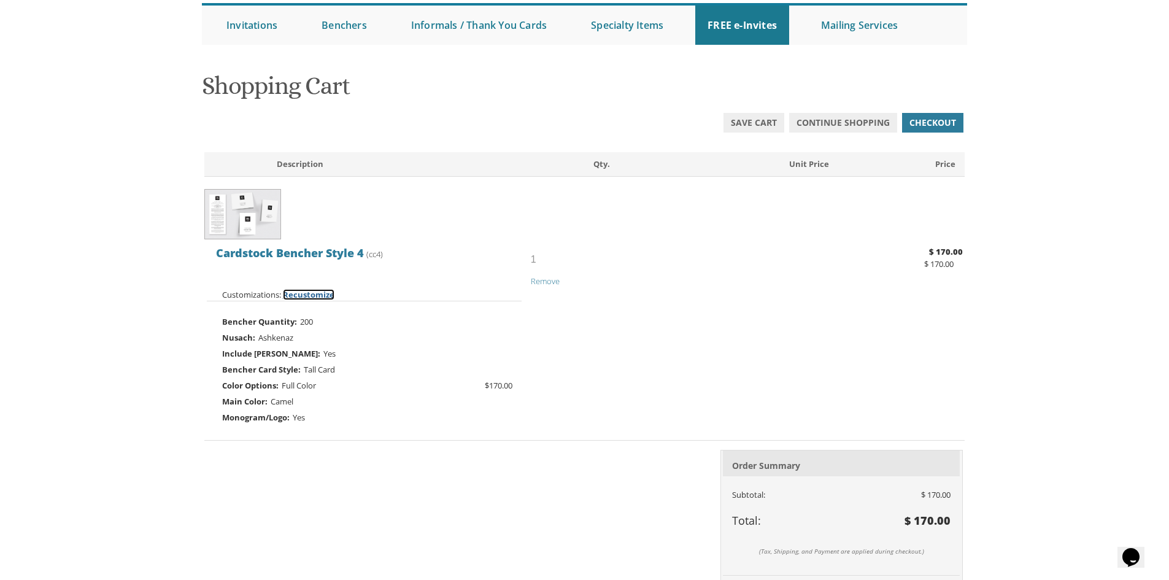
click at [323, 294] on span "Recustomize" at bounding box center [309, 294] width 52 height 11
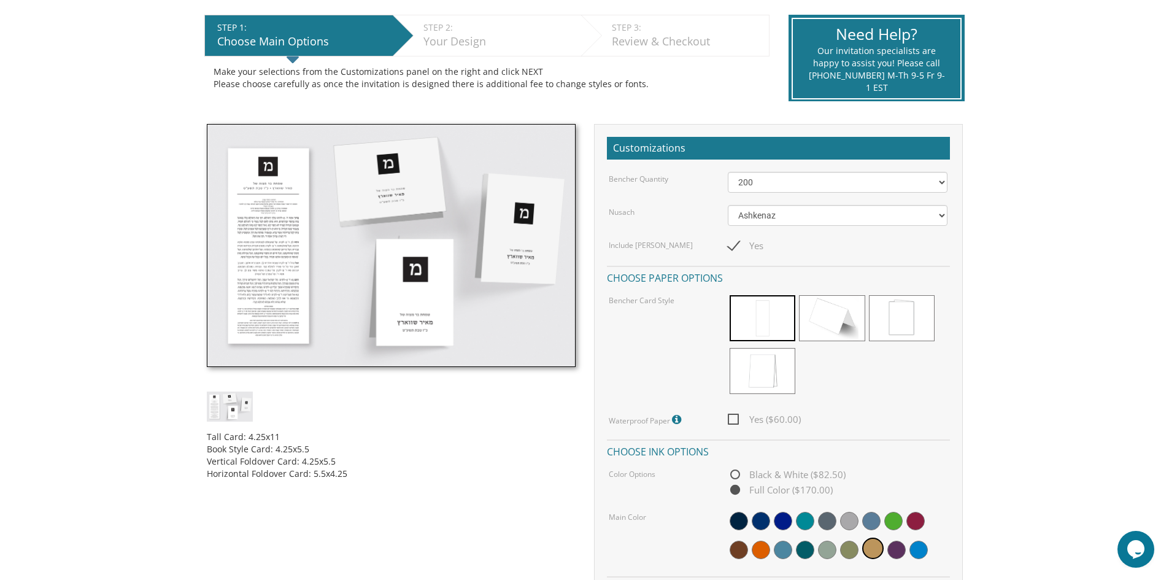
scroll to position [245, 0]
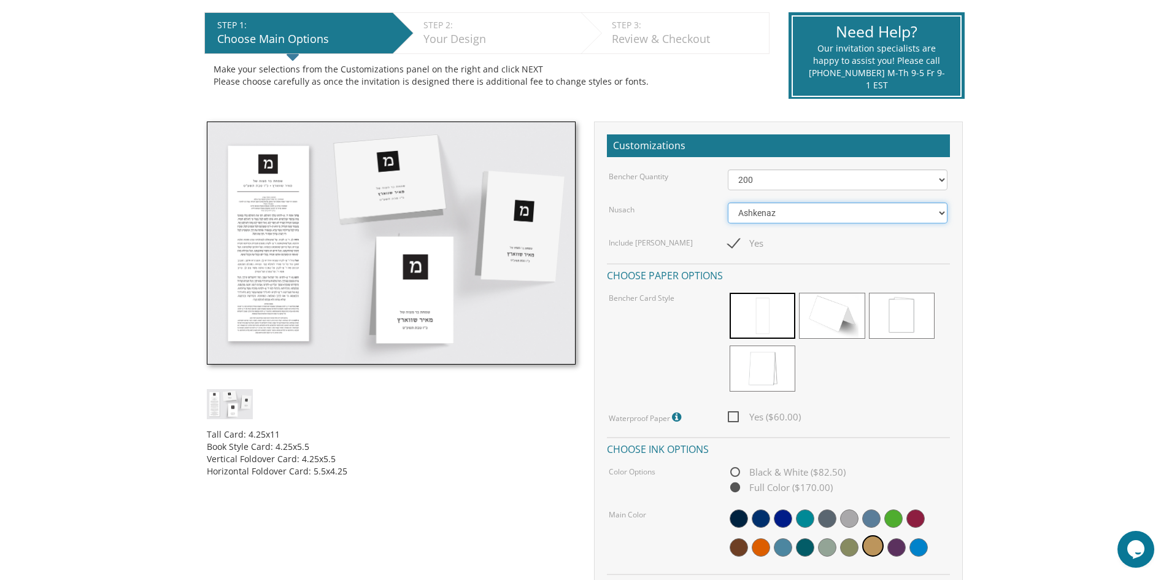
click at [945, 211] on select "Ashkenaz [PERSON_NAME]" at bounding box center [838, 213] width 220 height 21
select select "[PERSON_NAME]"
click at [728, 203] on select "Ashkenaz [PERSON_NAME]" at bounding box center [838, 213] width 220 height 21
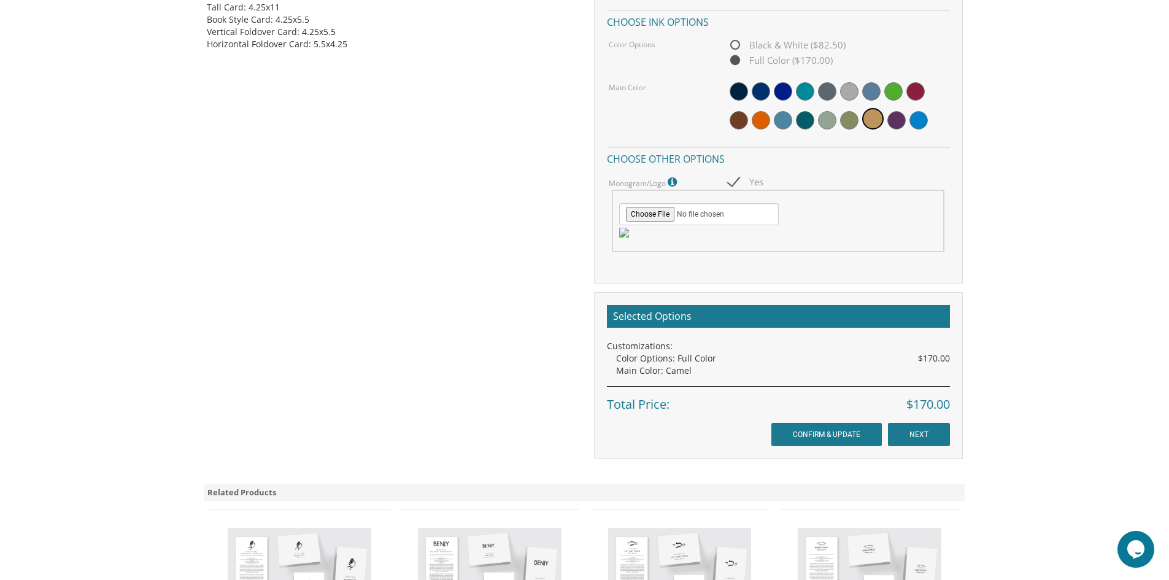
scroll to position [736, 0]
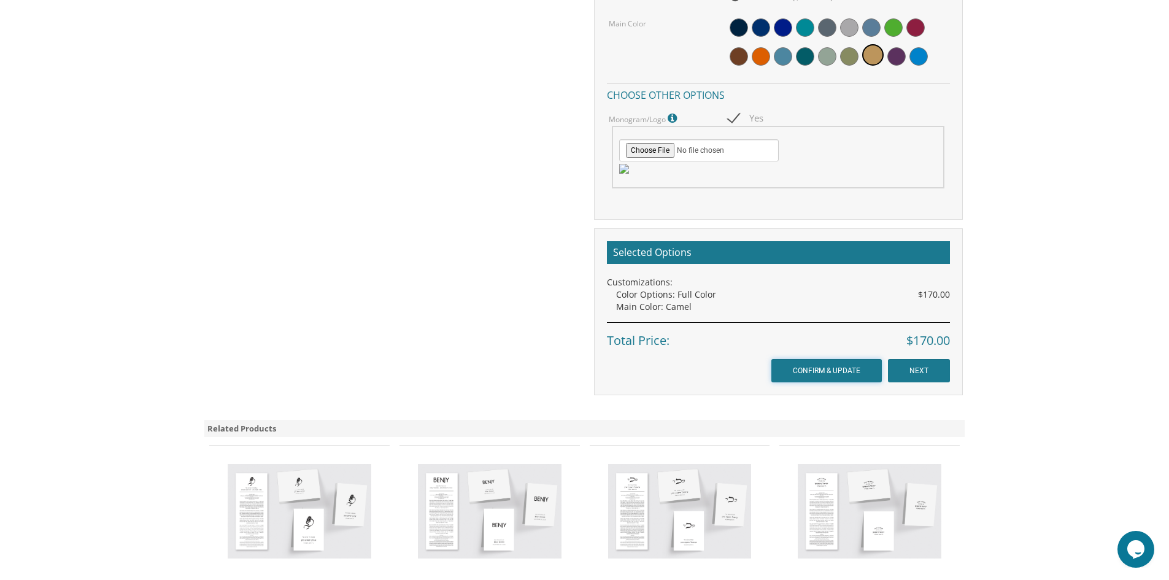
click at [859, 368] on input "CONFIRM & UPDATE" at bounding box center [826, 370] width 110 height 23
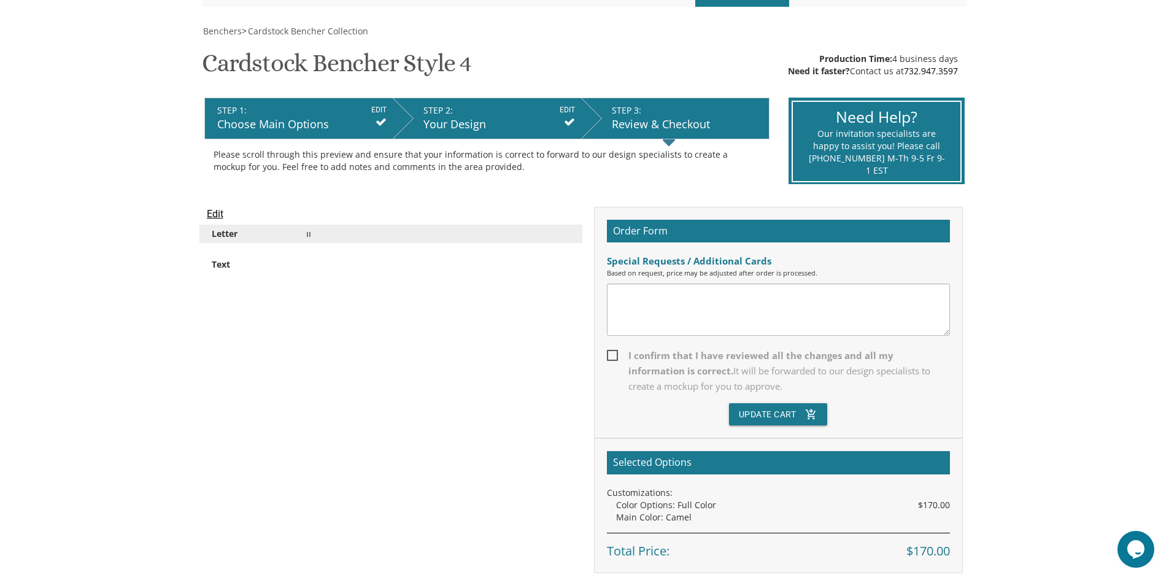
scroll to position [184, 0]
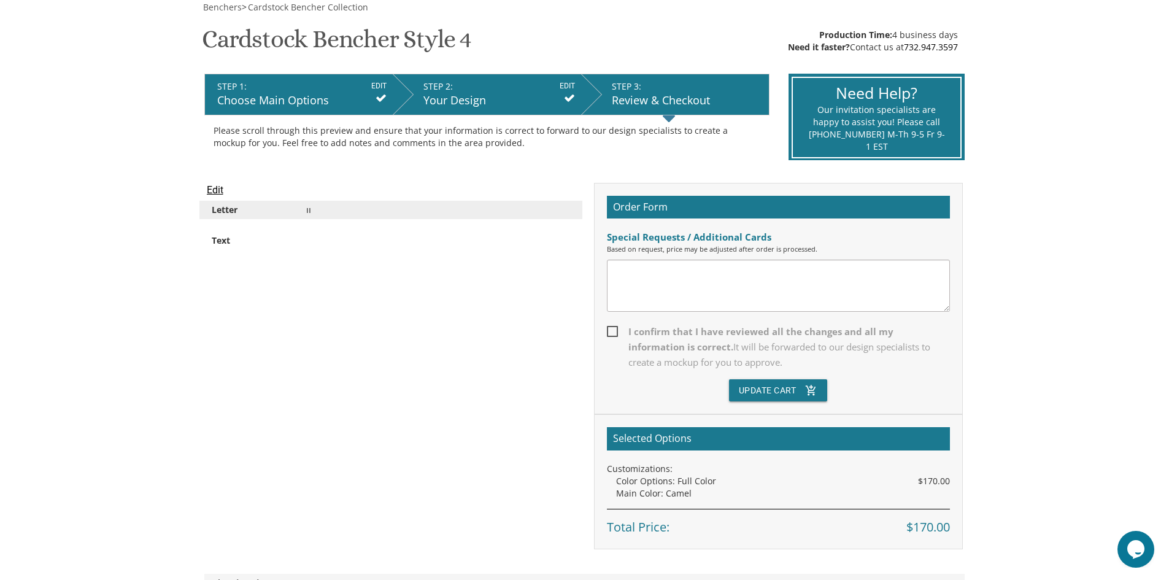
click at [611, 333] on span "I confirm that I have reviewed all the changes and all my information is correc…" at bounding box center [778, 347] width 343 height 46
click at [611, 333] on input "I confirm that I have reviewed all the changes and all my information is correc…" at bounding box center [611, 330] width 8 height 8
checkbox input "true"
click at [789, 387] on button "Update Cart add_shopping_cart" at bounding box center [778, 390] width 99 height 22
